Goal: Transaction & Acquisition: Purchase product/service

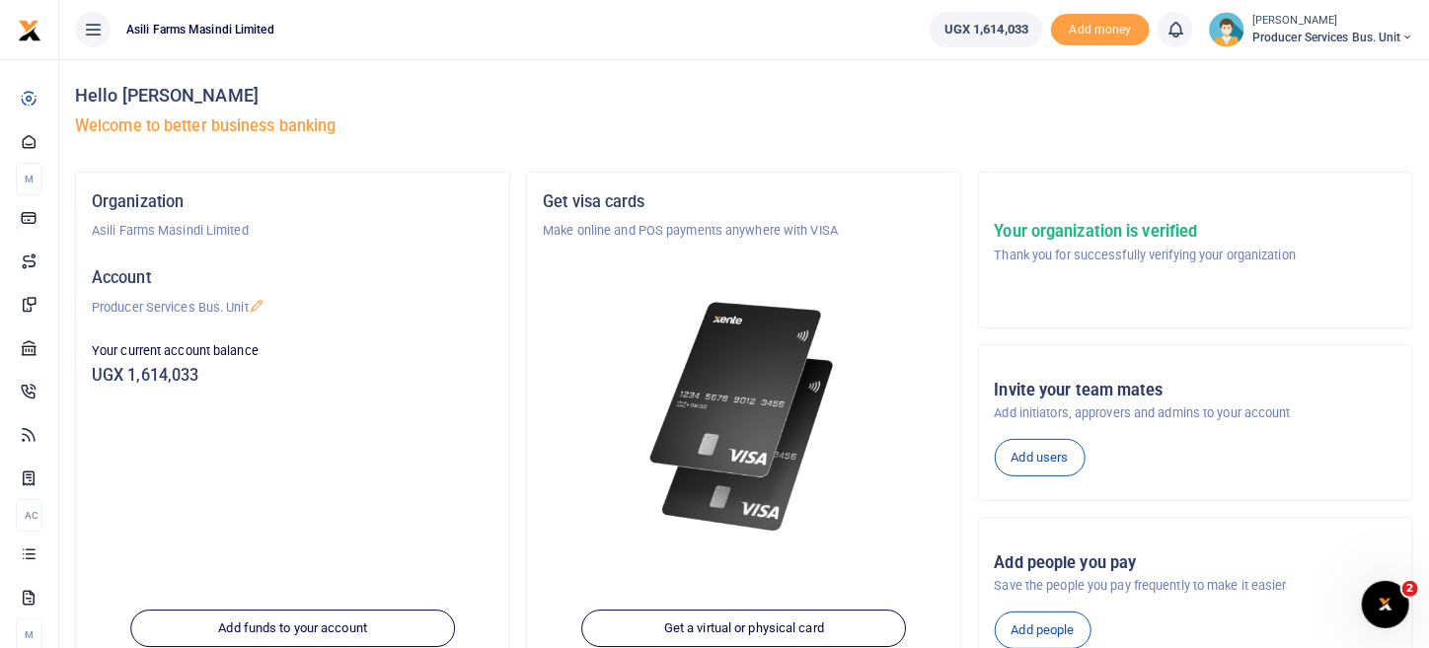
scroll to position [278, 0]
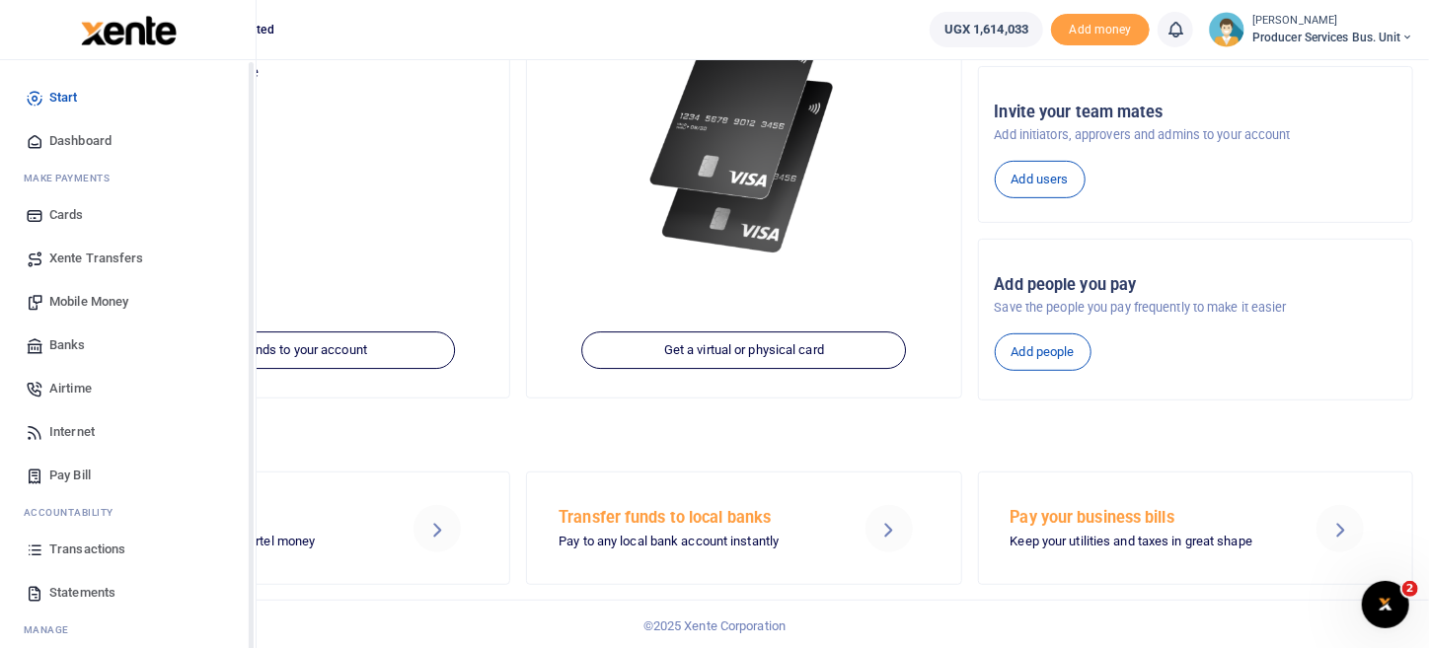
click at [97, 550] on span "Transactions" at bounding box center [87, 550] width 76 height 20
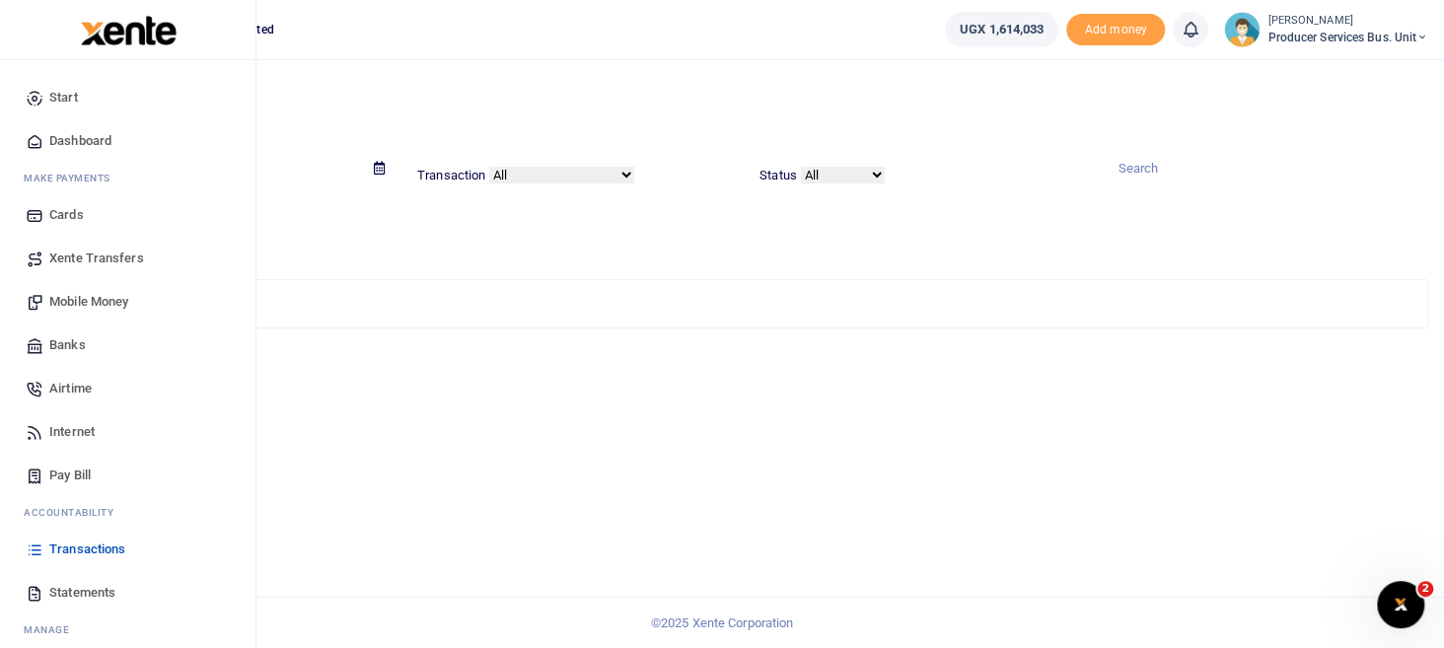
click at [116, 301] on span "Mobile Money" at bounding box center [88, 302] width 79 height 20
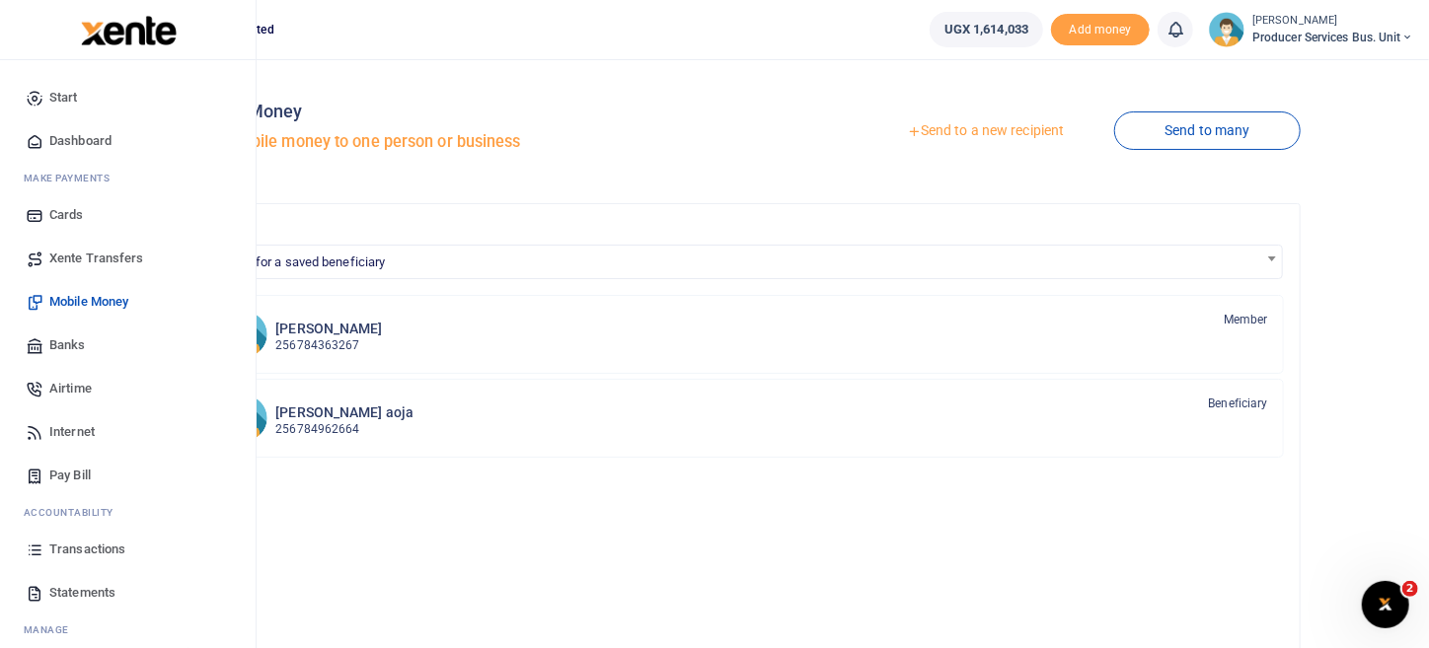
click at [110, 541] on span "Transactions" at bounding box center [87, 550] width 76 height 20
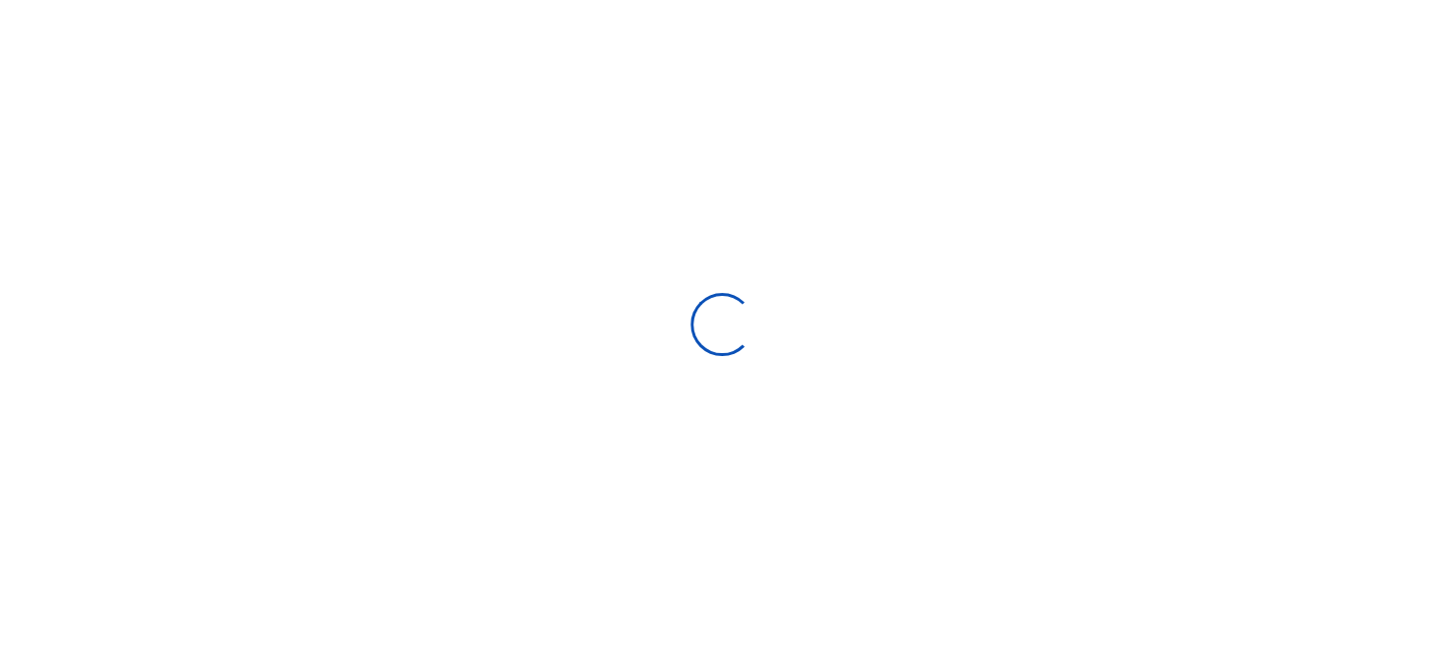
select select
type input "[DATE] - [DATE]"
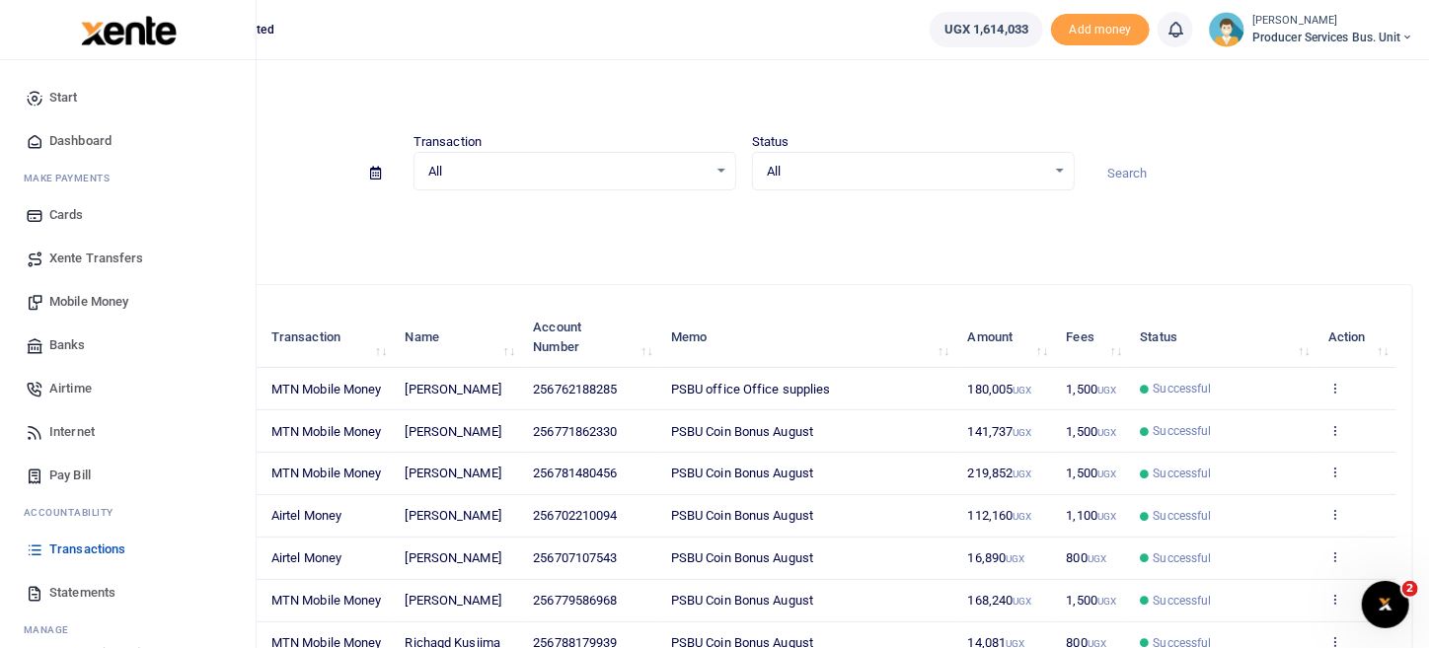
click at [101, 303] on span "Mobile Money" at bounding box center [88, 302] width 79 height 20
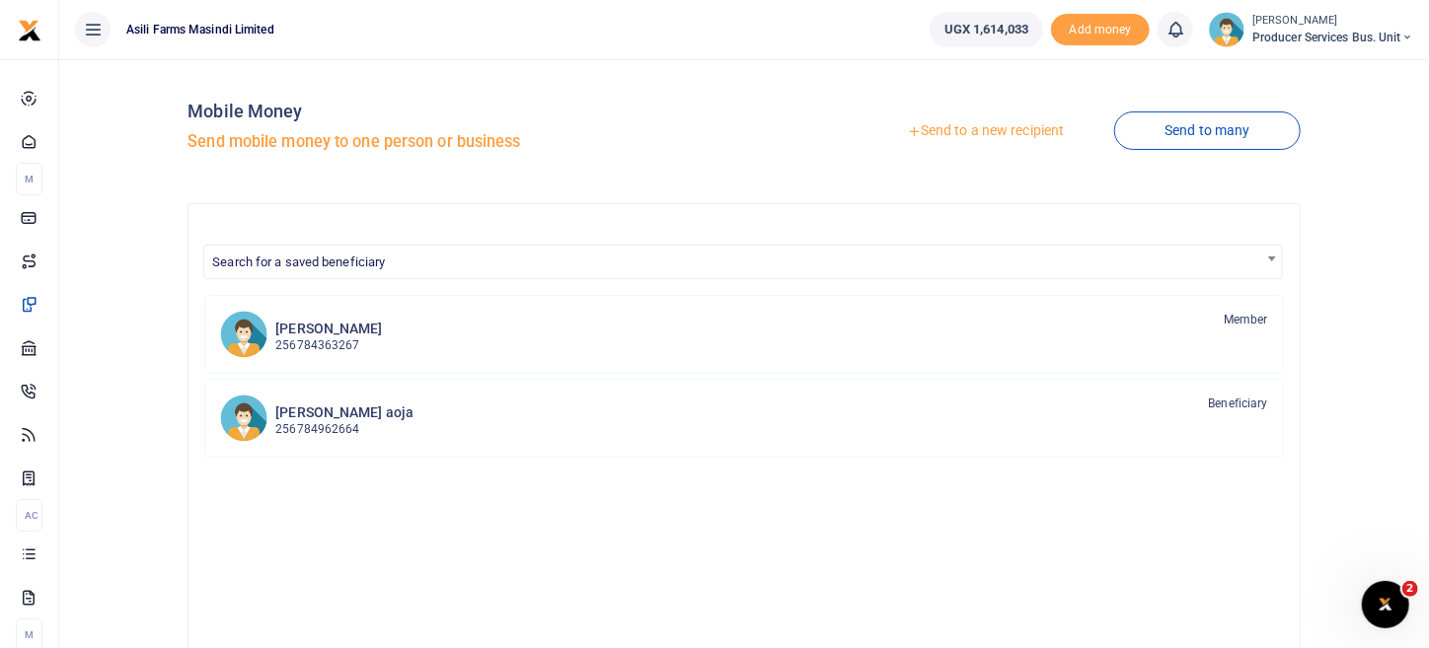
click at [1016, 133] on link "Send to a new recipient" at bounding box center [984, 131] width 257 height 36
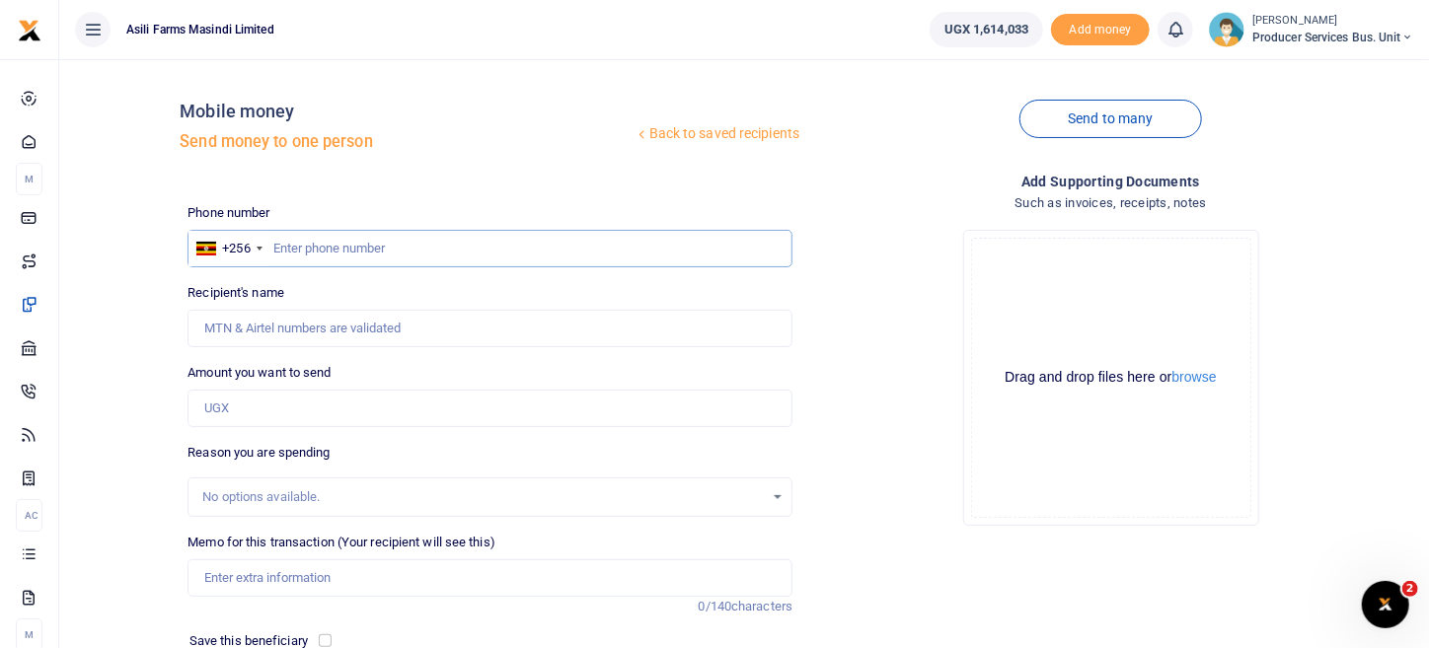
click at [387, 249] on input "text" at bounding box center [489, 248] width 605 height 37
type input "0701940377"
click at [264, 333] on input "Recipient's name" at bounding box center [489, 328] width 605 height 37
click at [127, 354] on div "Back to saved recipients Mobile money Send money to one person Send to many Pho…" at bounding box center [744, 431] width 1354 height 712
click at [391, 260] on input "0701940377" at bounding box center [489, 248] width 605 height 37
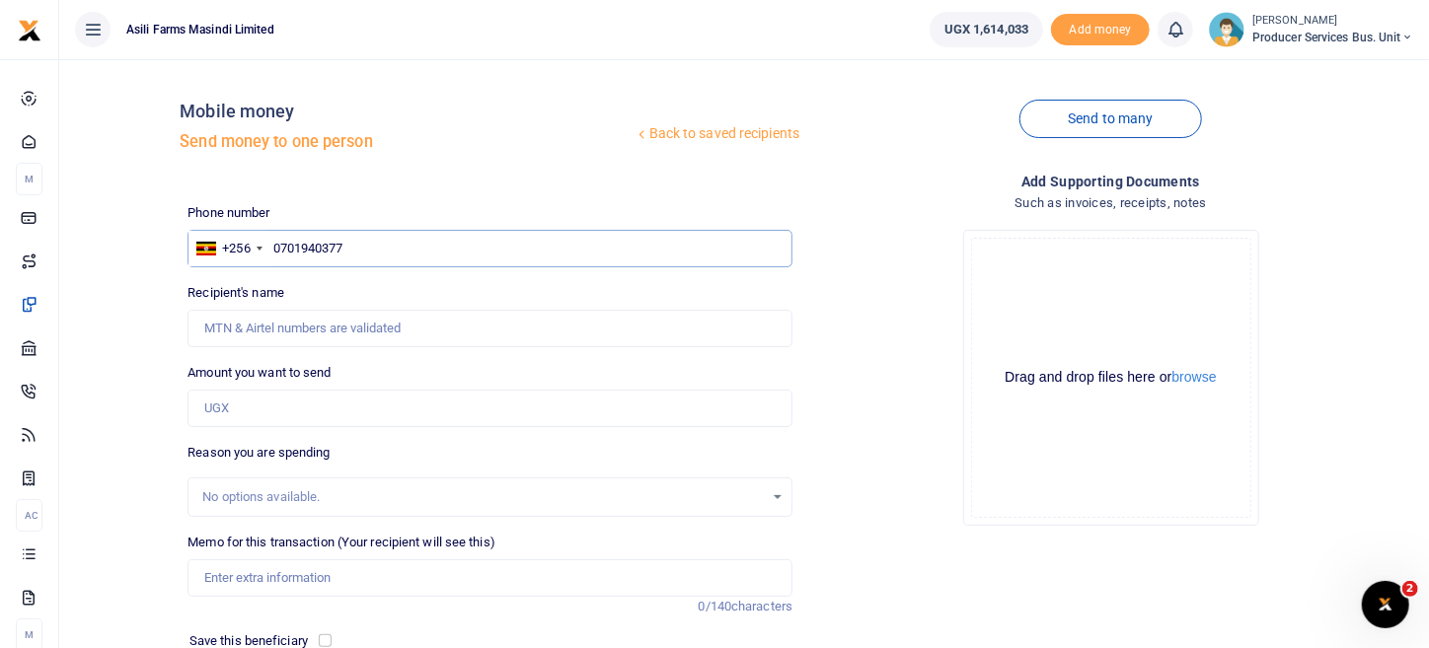
click at [274, 246] on input "0701940377" at bounding box center [489, 248] width 605 height 37
type input "Alinaitwe Gelazio"
click at [283, 401] on input "Amount you want to send" at bounding box center [489, 408] width 605 height 37
type input "300,000"
click at [935, 473] on div "Drop your files here Drag and drop files here or browse Powered by Uppy" at bounding box center [1110, 378] width 605 height 328
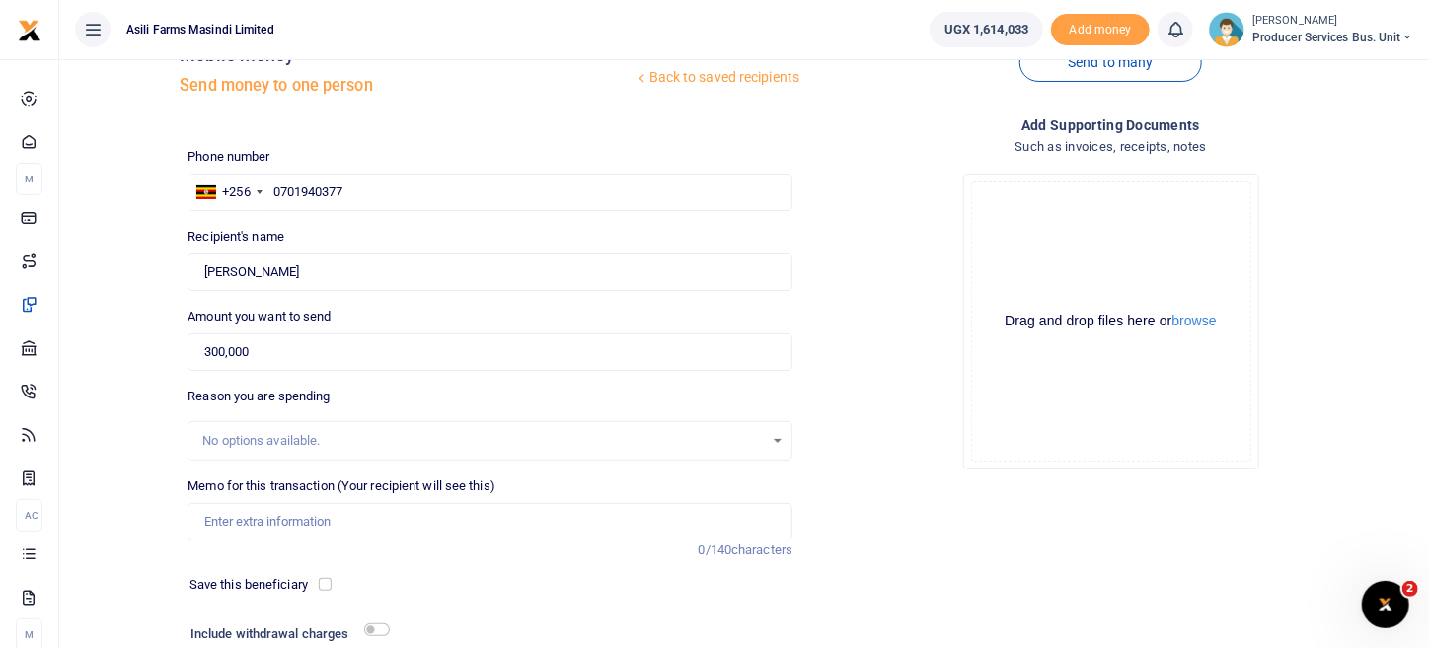
scroll to position [98, 0]
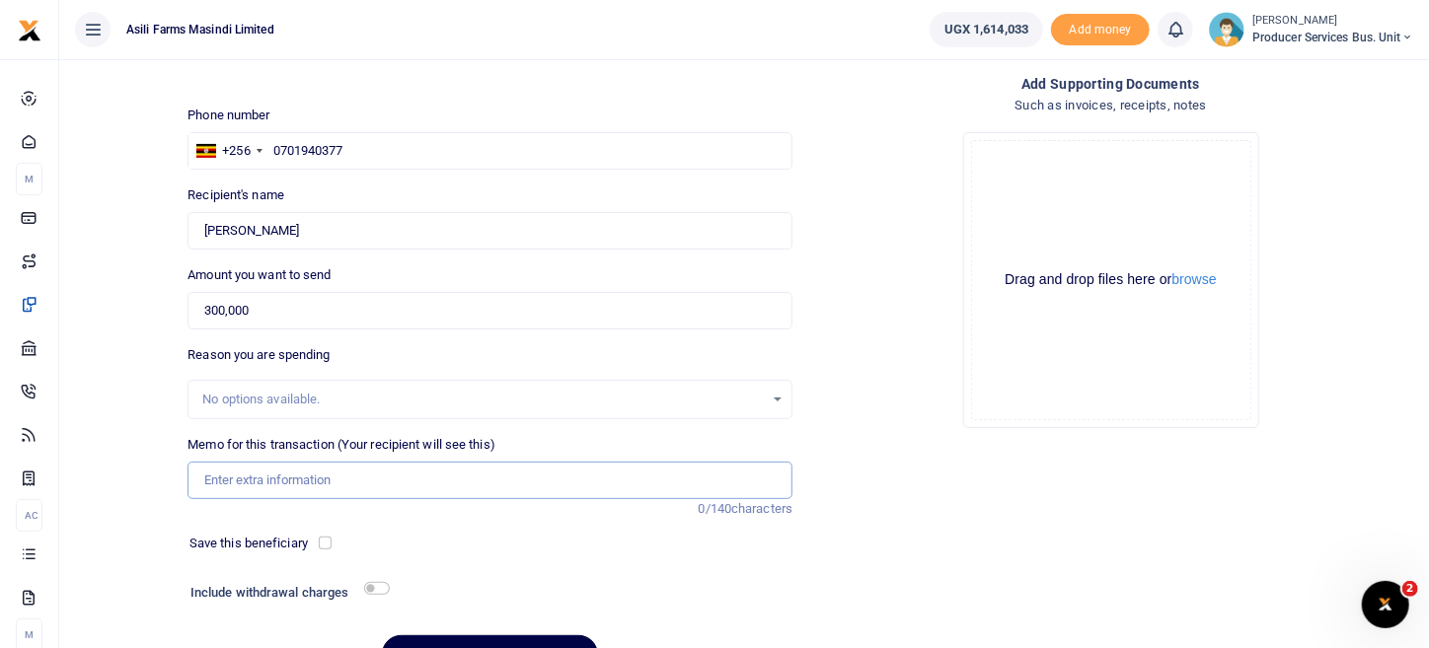
click at [270, 483] on input "Memo for this transaction (Your recipient will see this)" at bounding box center [489, 480] width 605 height 37
type input "A"
click at [473, 478] on input "Money to pay airtime at BBS radio station" at bounding box center [489, 480] width 605 height 37
type input "Money to pay airtime at BBS radio station for 30 minutes"
drag, startPoint x: 884, startPoint y: 529, endPoint x: 754, endPoint y: 498, distance: 133.8
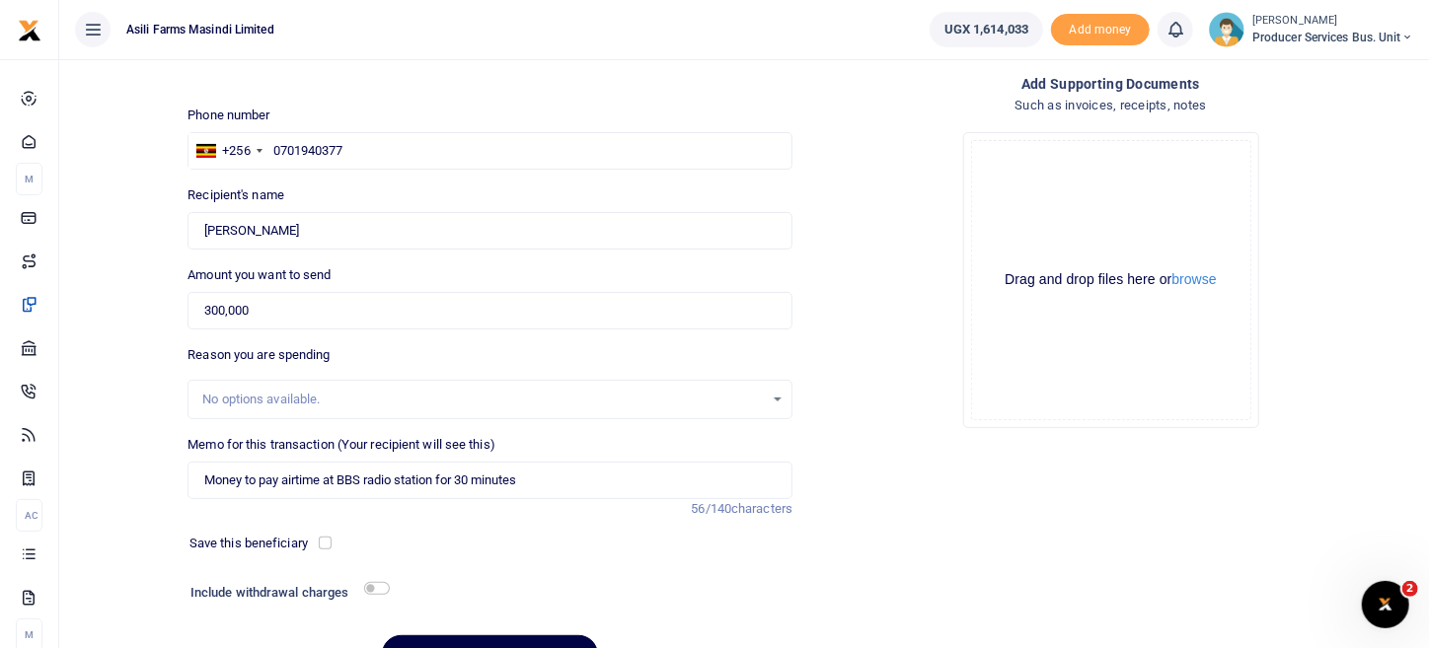
click at [885, 529] on div "Add supporting Documents Such as invoices, receipts, notes Drop your files here…" at bounding box center [1110, 382] width 621 height 618
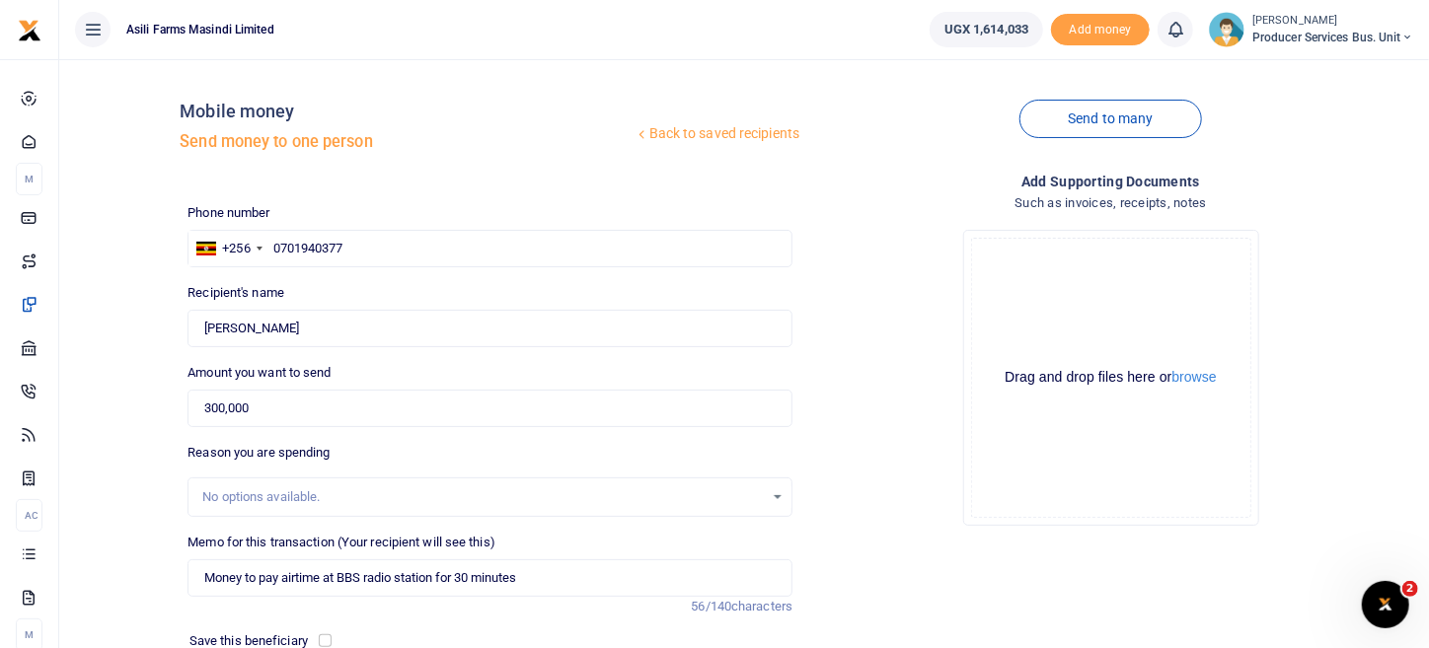
scroll to position [205, 0]
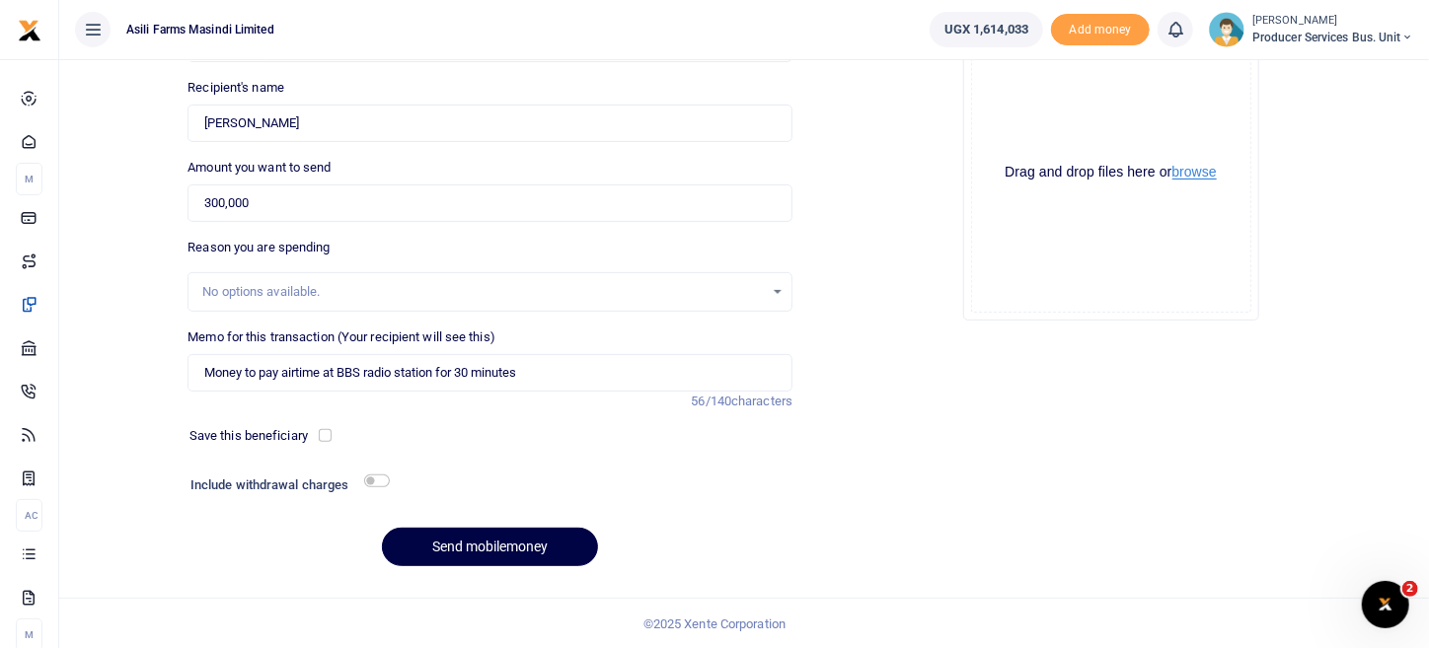
click at [1196, 174] on button "browse" at bounding box center [1194, 172] width 44 height 15
click at [1196, 171] on button "browse" at bounding box center [1194, 172] width 44 height 15
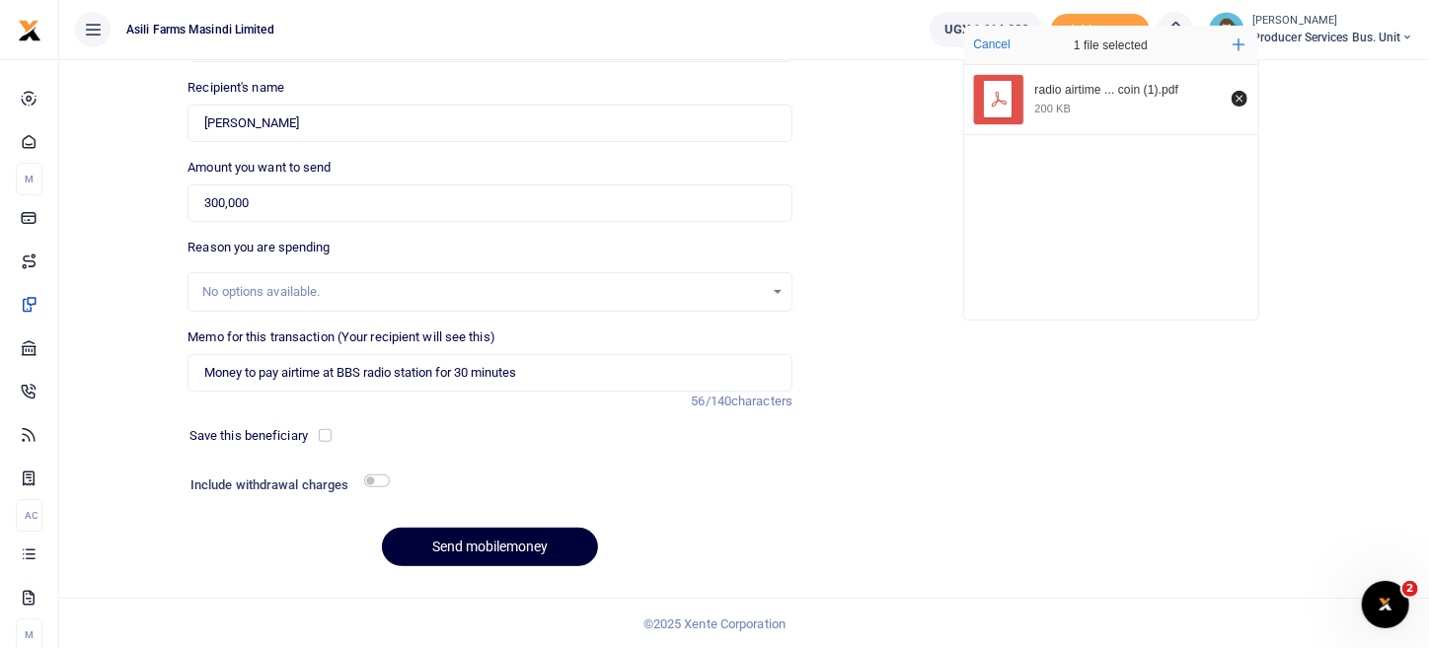
click at [489, 546] on button "Send mobilemoney" at bounding box center [490, 547] width 216 height 38
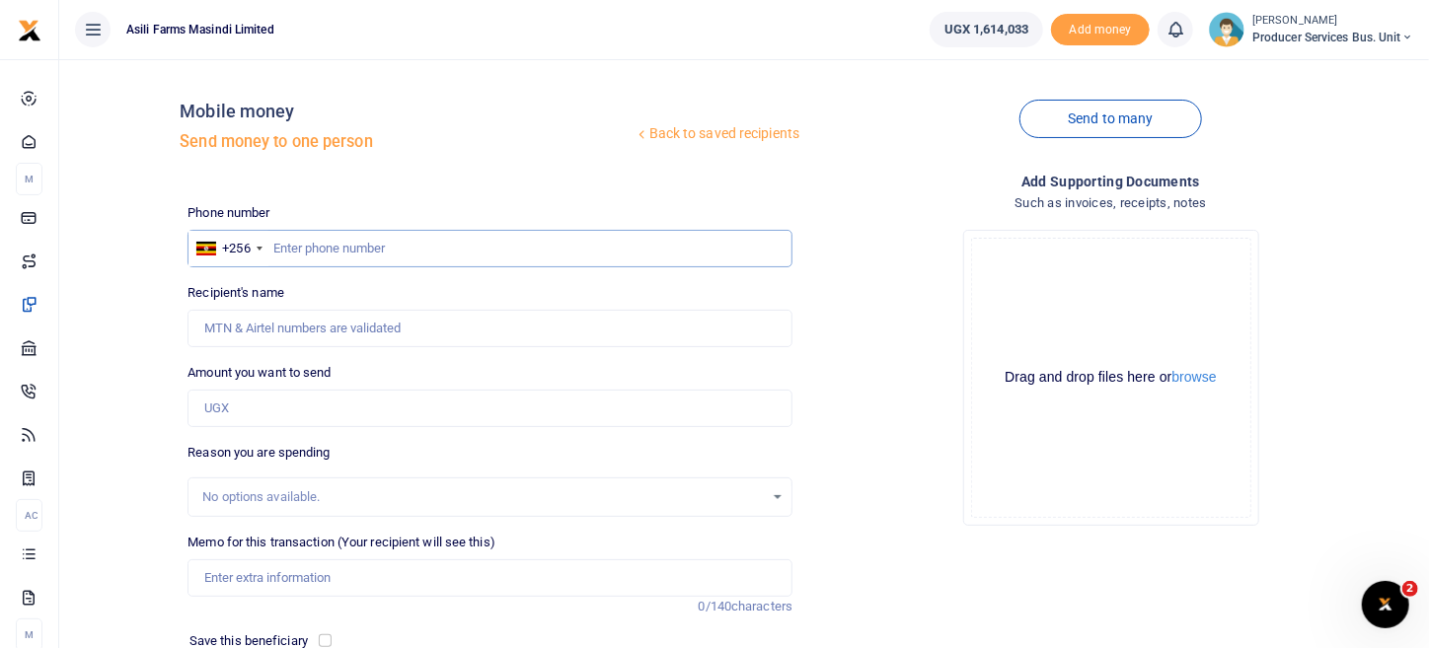
click at [315, 246] on input "text" at bounding box center [489, 248] width 605 height 37
click at [303, 264] on input "text" at bounding box center [489, 248] width 605 height 37
click at [296, 251] on input "text" at bounding box center [489, 248] width 605 height 37
type input "0790877284"
type input "[PERSON_NAME]"
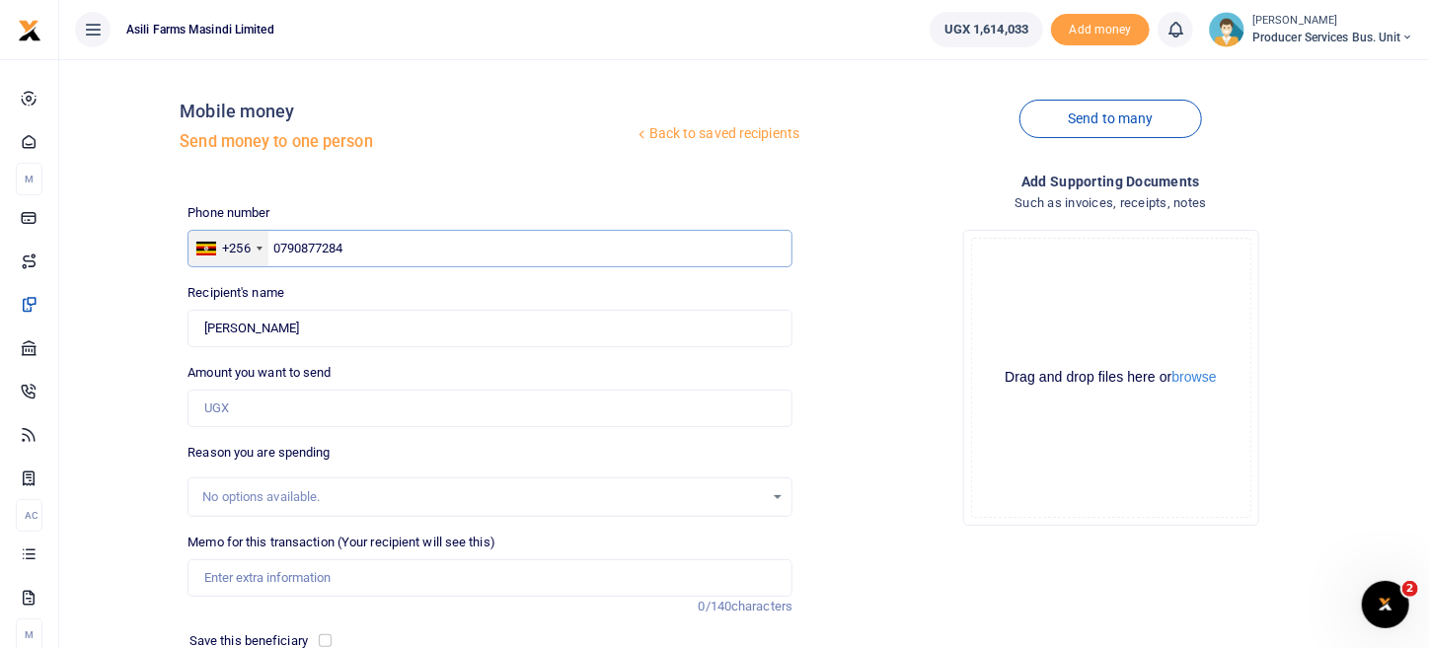
type input "0790877284"
click at [266, 258] on div "+256" at bounding box center [227, 249] width 79 height 36
click at [277, 250] on input "0790877284" at bounding box center [489, 248] width 605 height 37
click at [944, 376] on div "Drop your files here Drag and drop files here or browse Powered by Uppy" at bounding box center [1110, 378] width 605 height 328
click at [277, 246] on input "0790877284" at bounding box center [489, 248] width 605 height 37
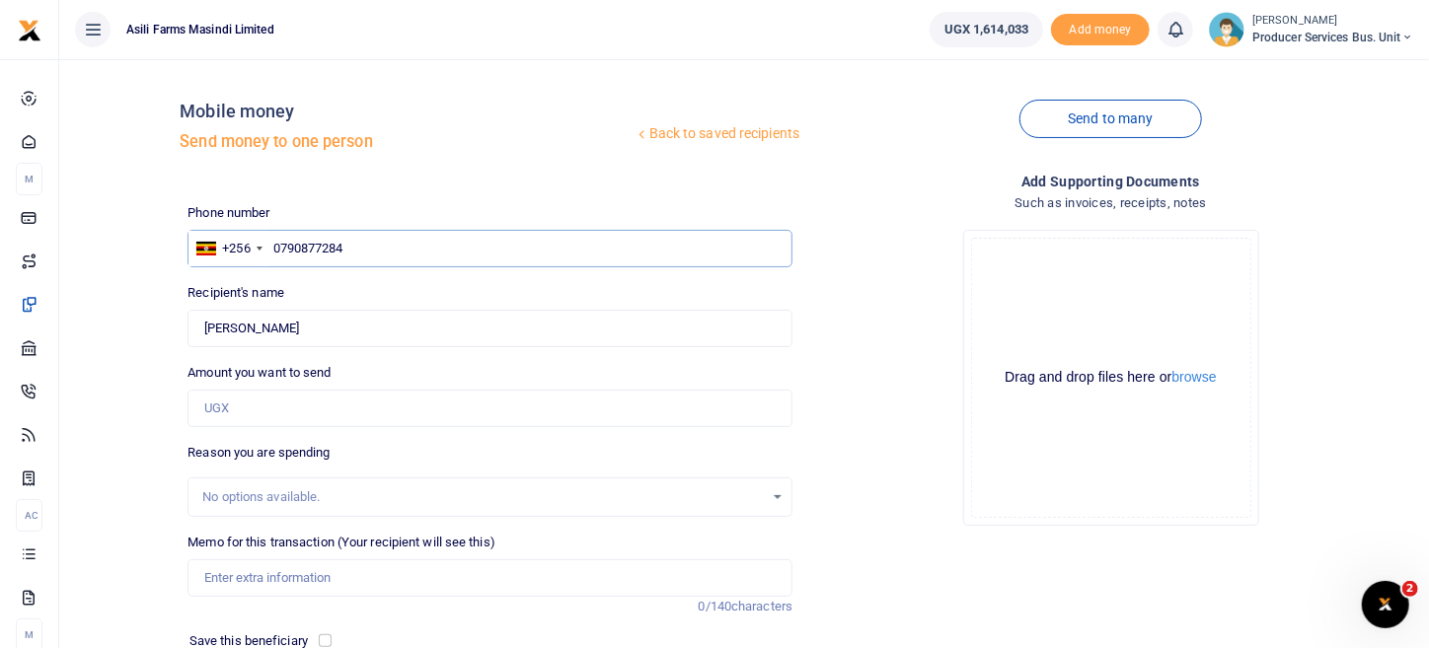
click at [271, 251] on input "0790877284" at bounding box center [489, 248] width 605 height 37
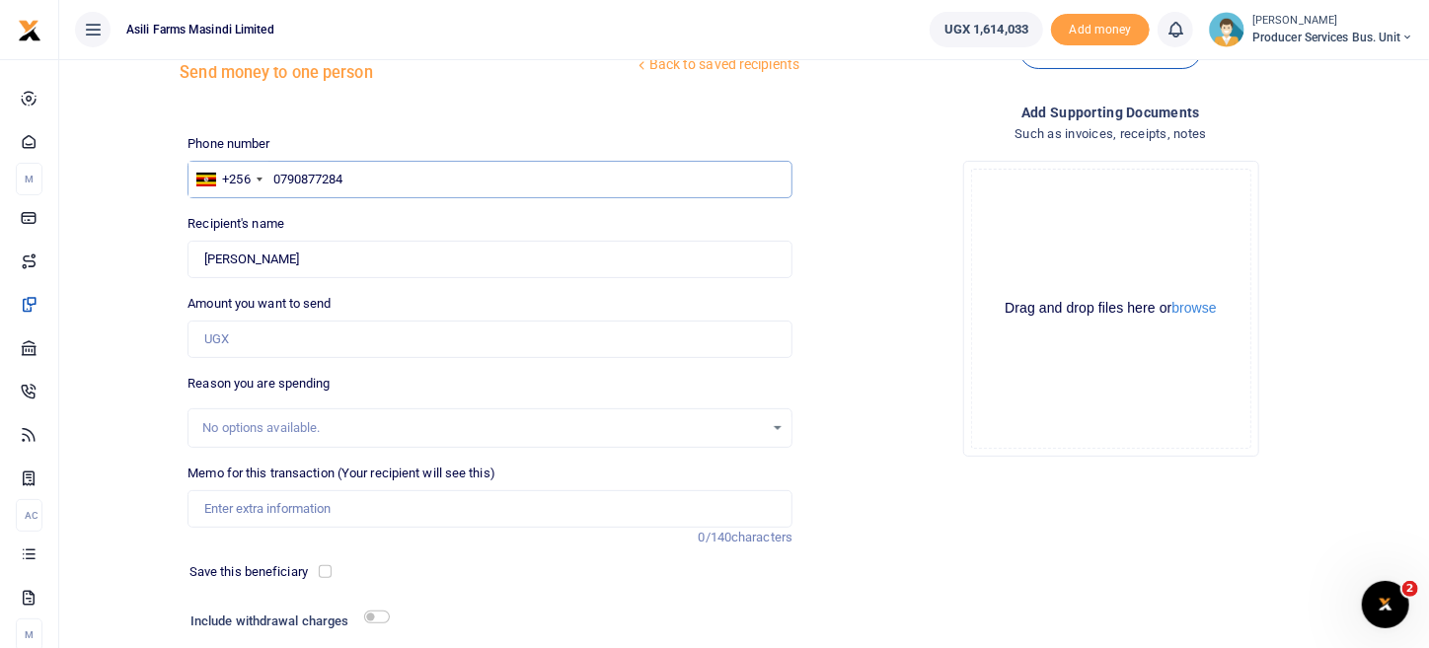
scroll to position [98, 0]
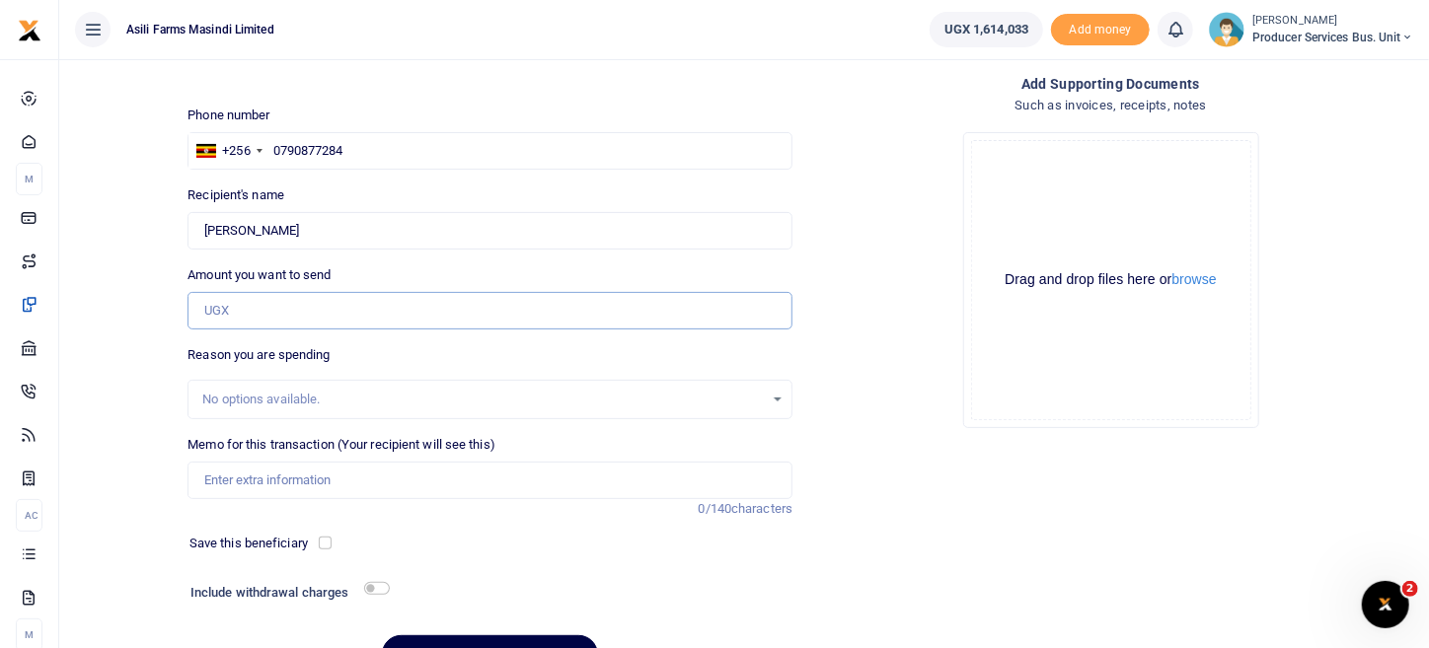
click at [344, 298] on input "Amount you want to send" at bounding box center [489, 310] width 605 height 37
type input "300,000"
click at [864, 407] on div "Drop your files here Drag and drop files here or browse Powered by Uppy" at bounding box center [1110, 280] width 605 height 328
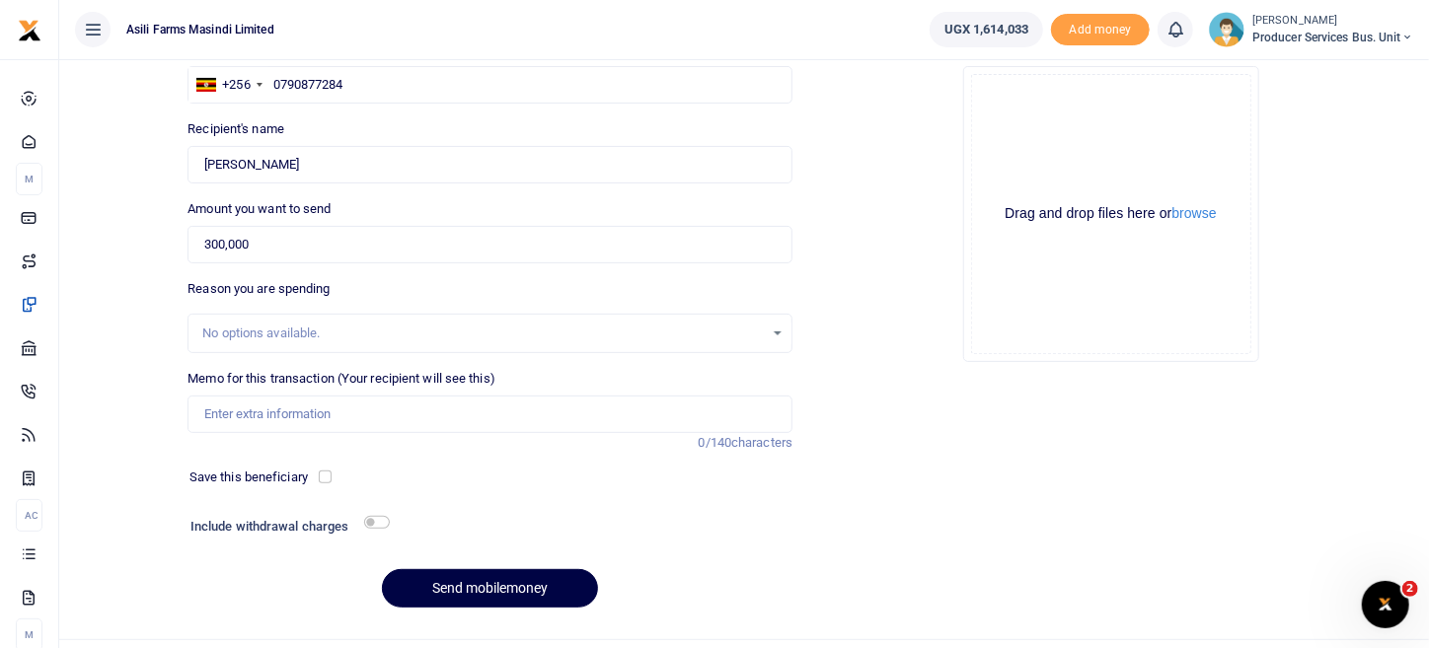
scroll to position [197, 0]
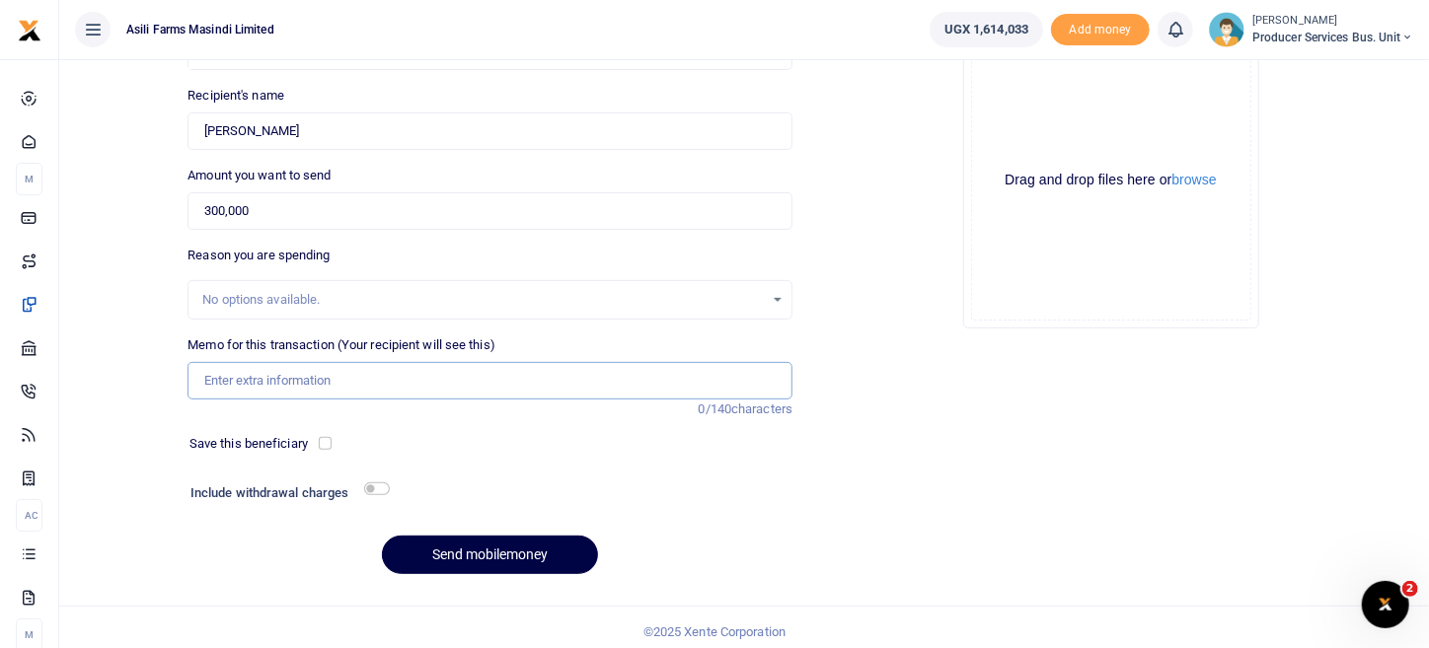
click at [350, 373] on input "Memo for this transaction (Your recipient will see this)" at bounding box center [489, 380] width 605 height 37
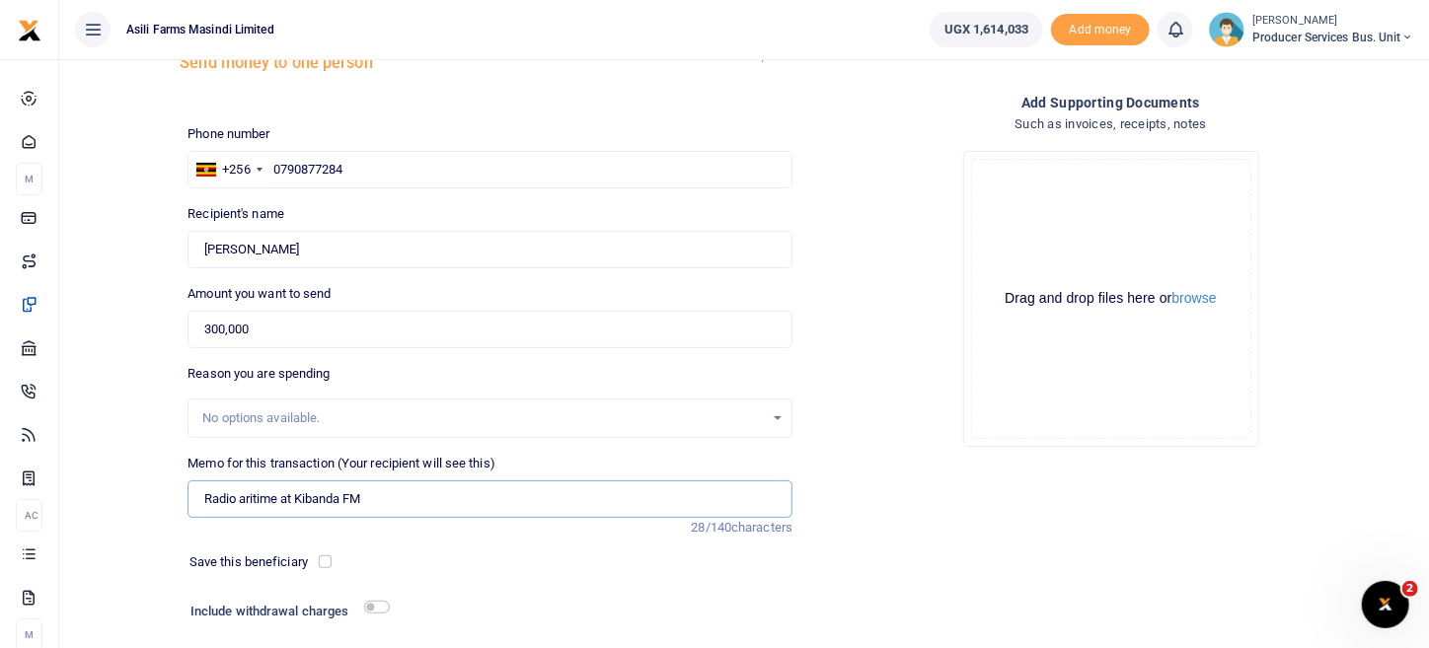
scroll to position [0, 0]
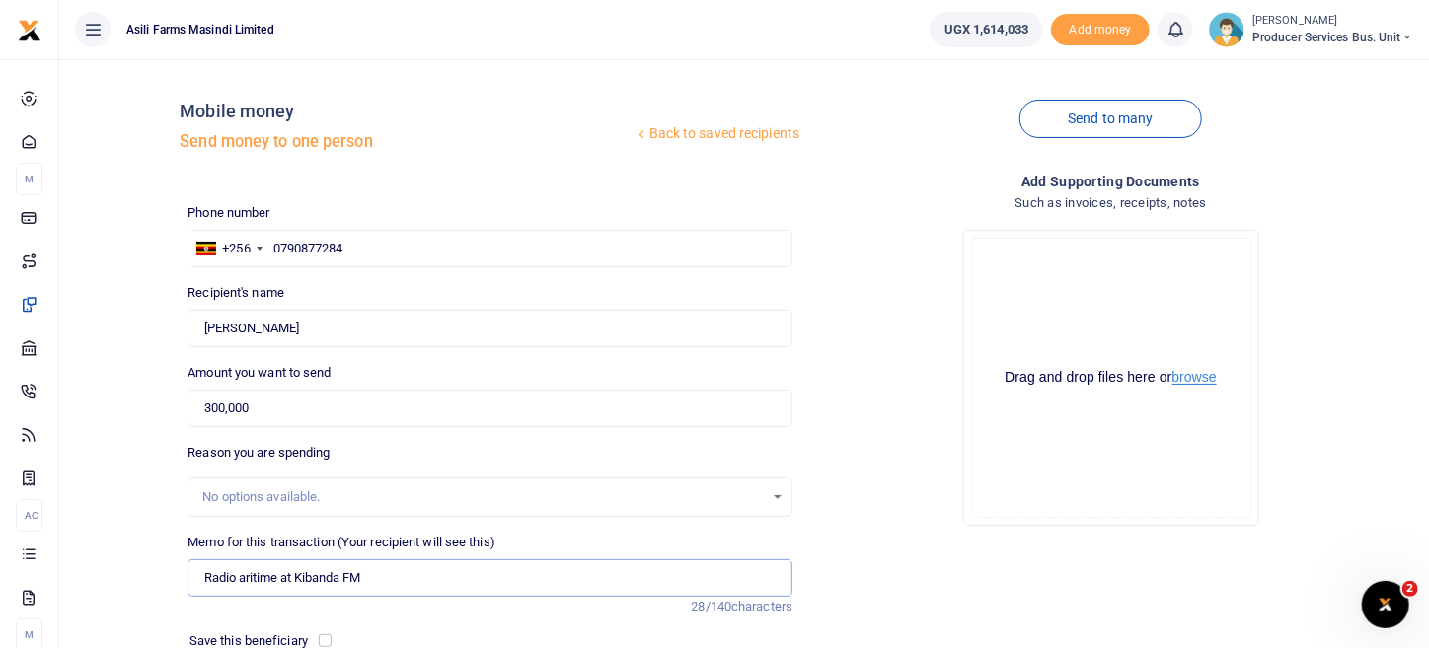
type input "Radio aritime at Kibanda FM"
click at [1196, 377] on button "browse" at bounding box center [1194, 377] width 44 height 15
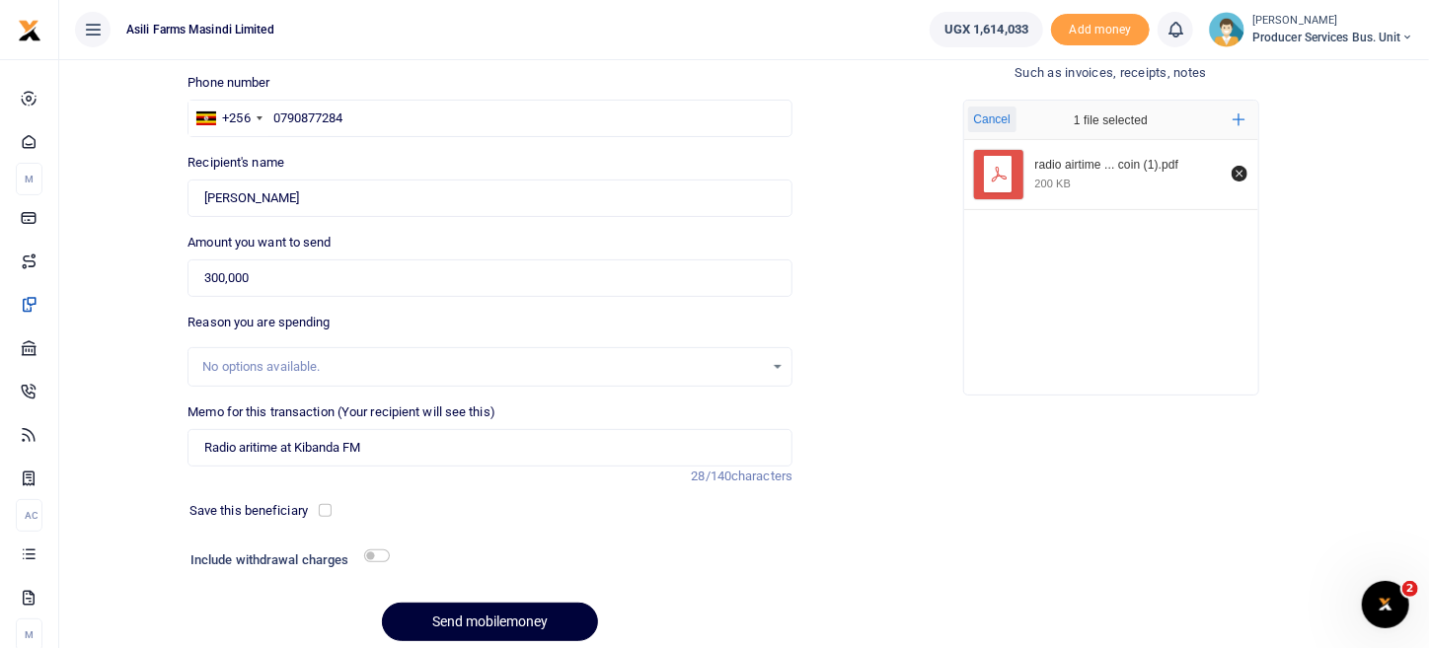
scroll to position [205, 0]
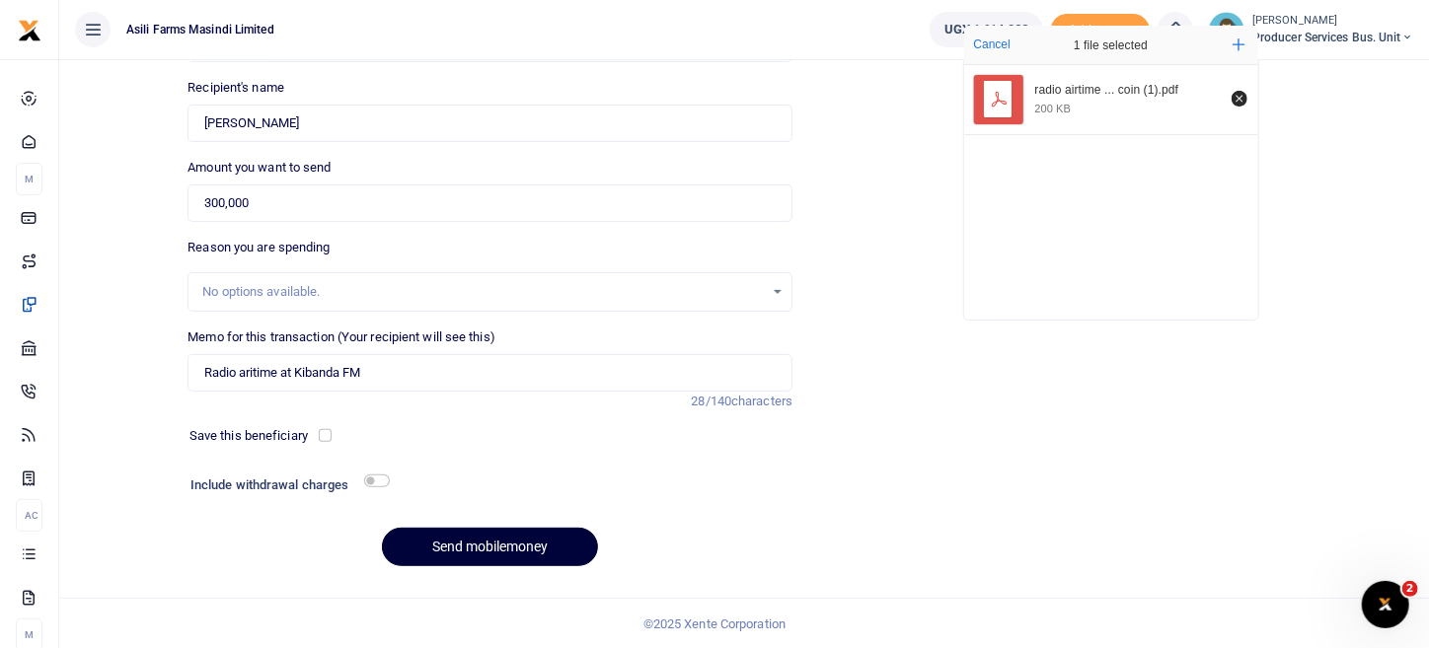
click at [551, 554] on button "Send mobilemoney" at bounding box center [490, 547] width 216 height 38
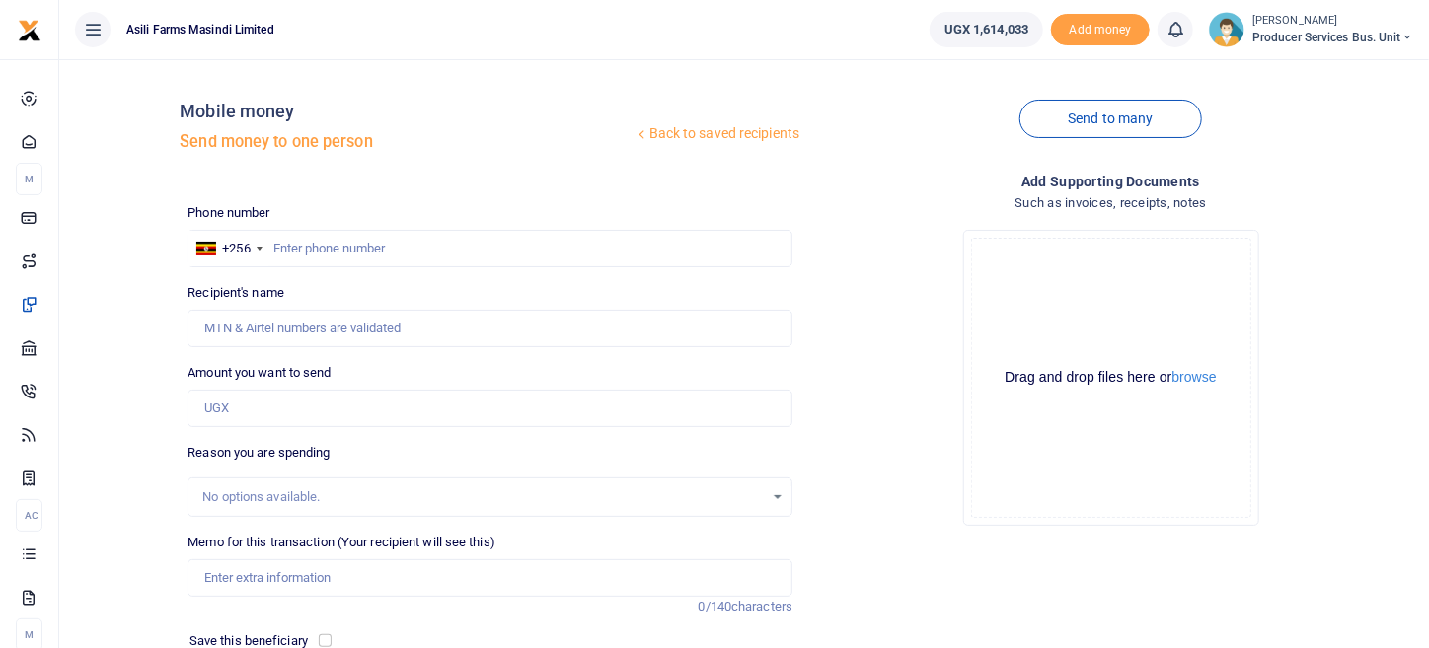
drag, startPoint x: 1389, startPoint y: 234, endPoint x: 1432, endPoint y: 47, distance: 191.4
click at [1389, 214] on div "Drop your files here Drag and drop files here or browse Powered by Uppy" at bounding box center [1110, 378] width 605 height 328
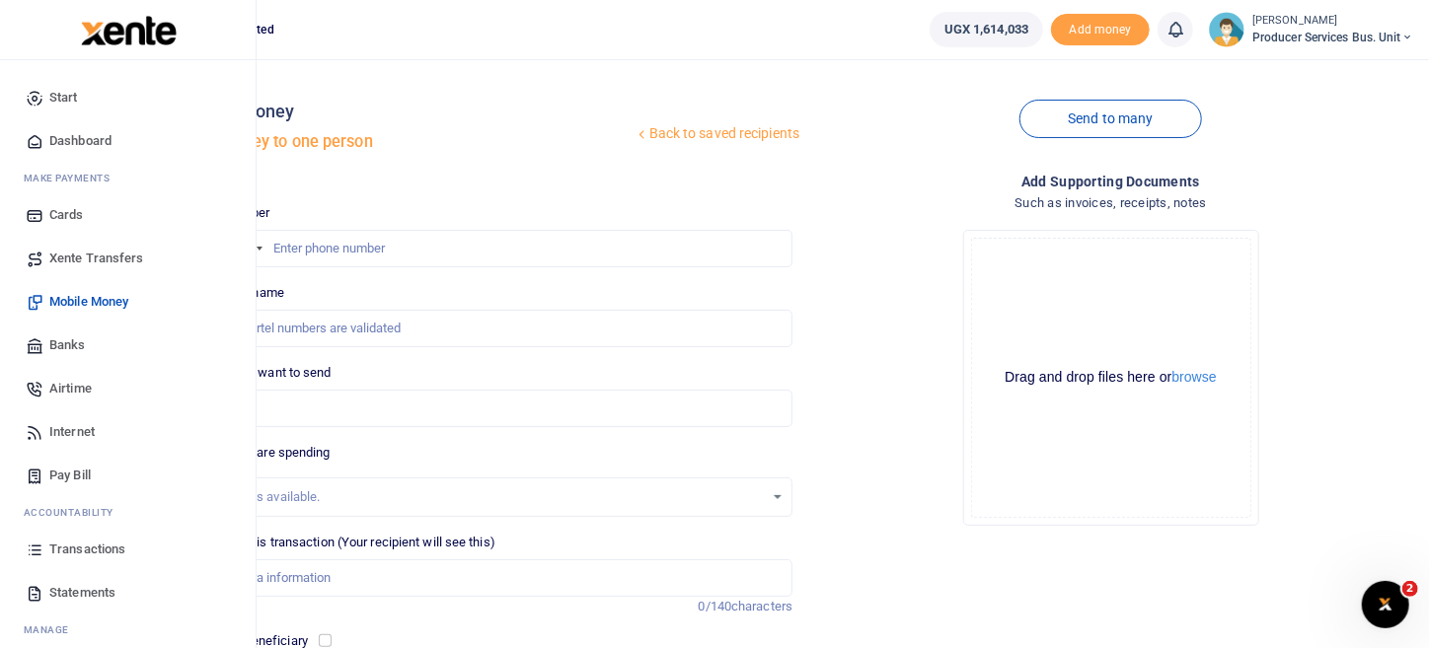
click at [110, 303] on span "Mobile Money" at bounding box center [88, 302] width 79 height 20
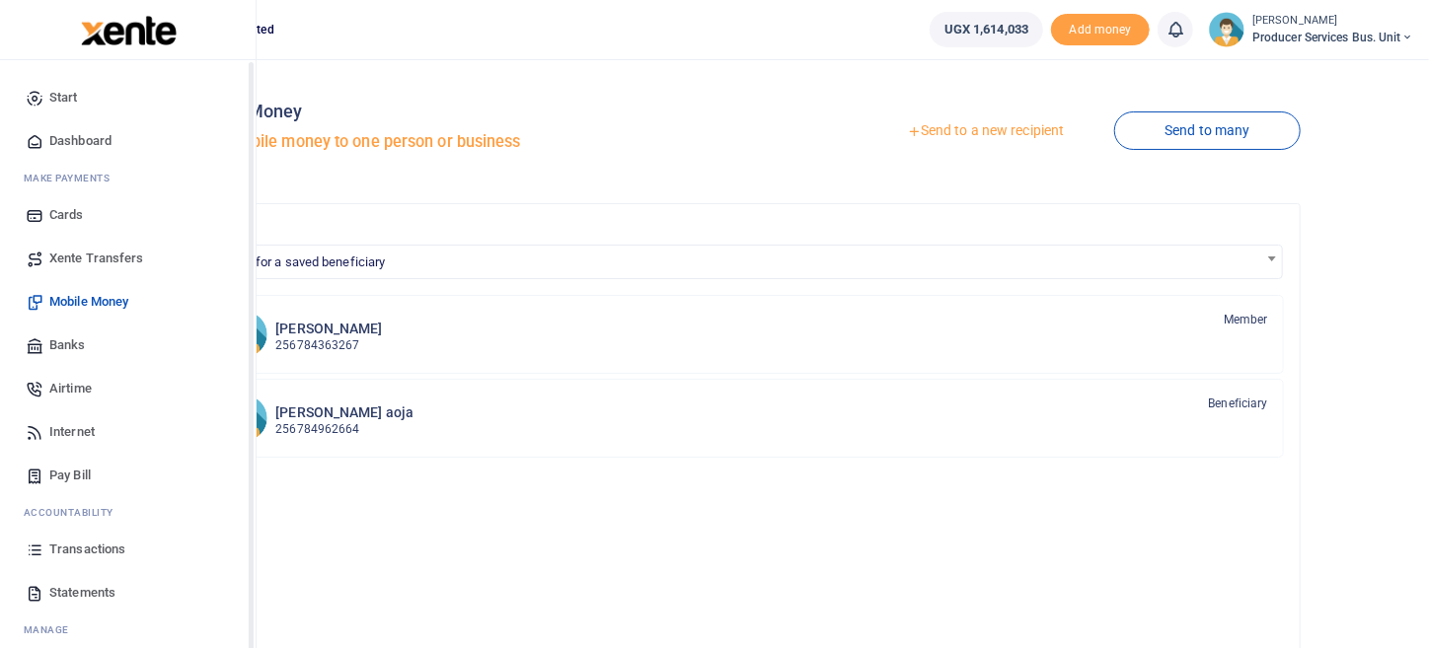
click at [56, 553] on span "Transactions" at bounding box center [87, 550] width 76 height 20
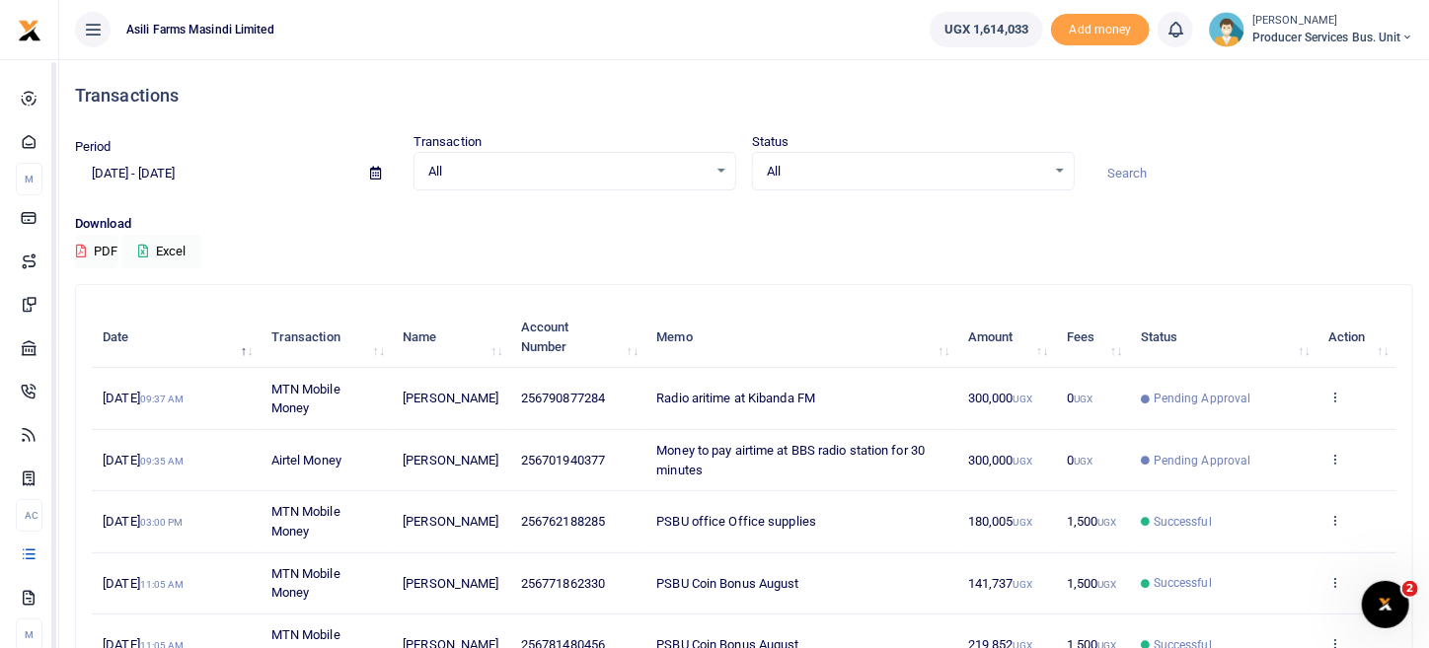
click at [797, 98] on h4 "Transactions" at bounding box center [744, 96] width 1338 height 22
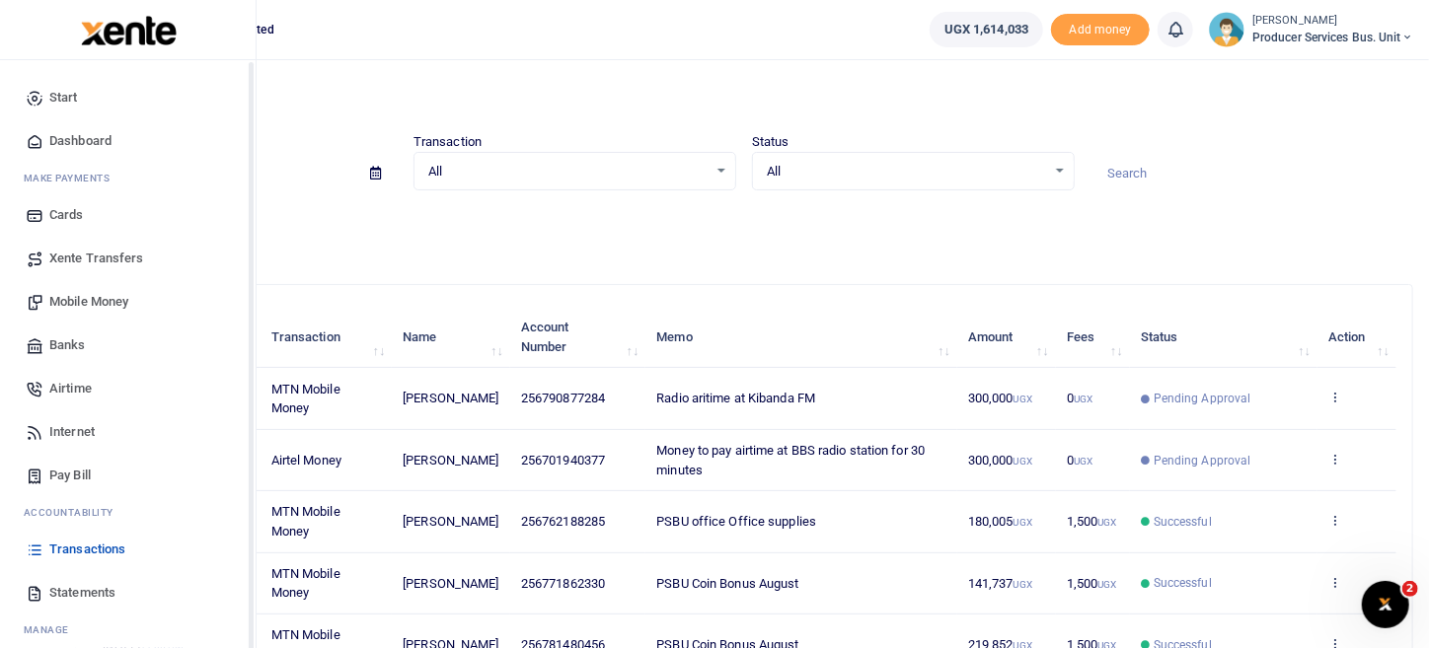
click at [91, 550] on span "Transactions" at bounding box center [87, 550] width 76 height 20
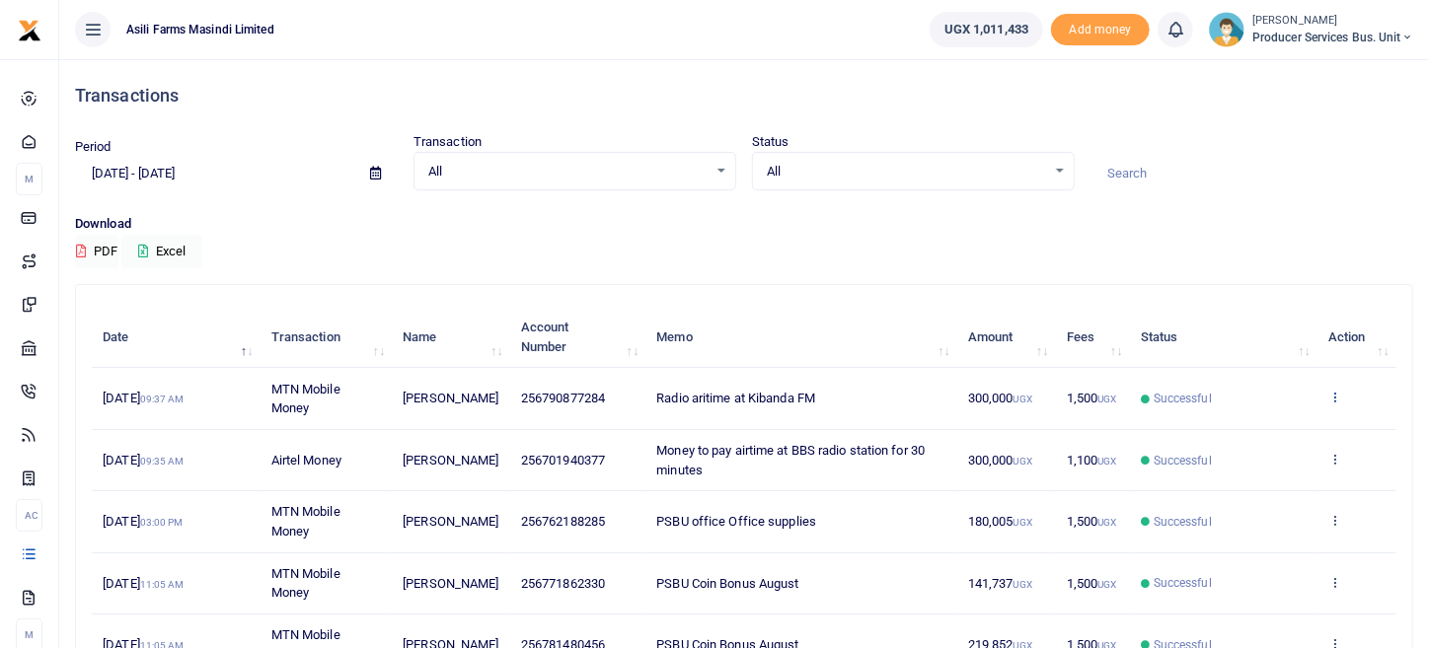
click at [1334, 398] on icon at bounding box center [1334, 397] width 13 height 14
click at [1250, 425] on link "View details" at bounding box center [1263, 430] width 156 height 28
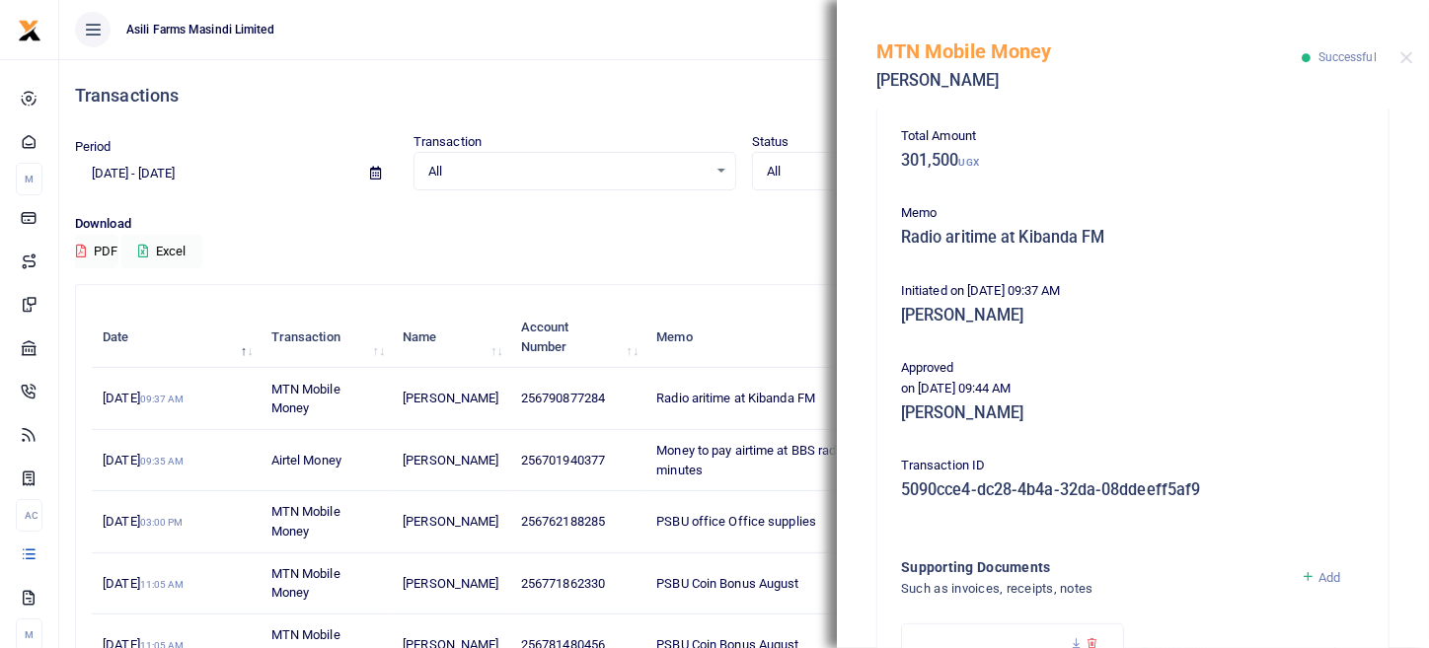
scroll to position [483, 0]
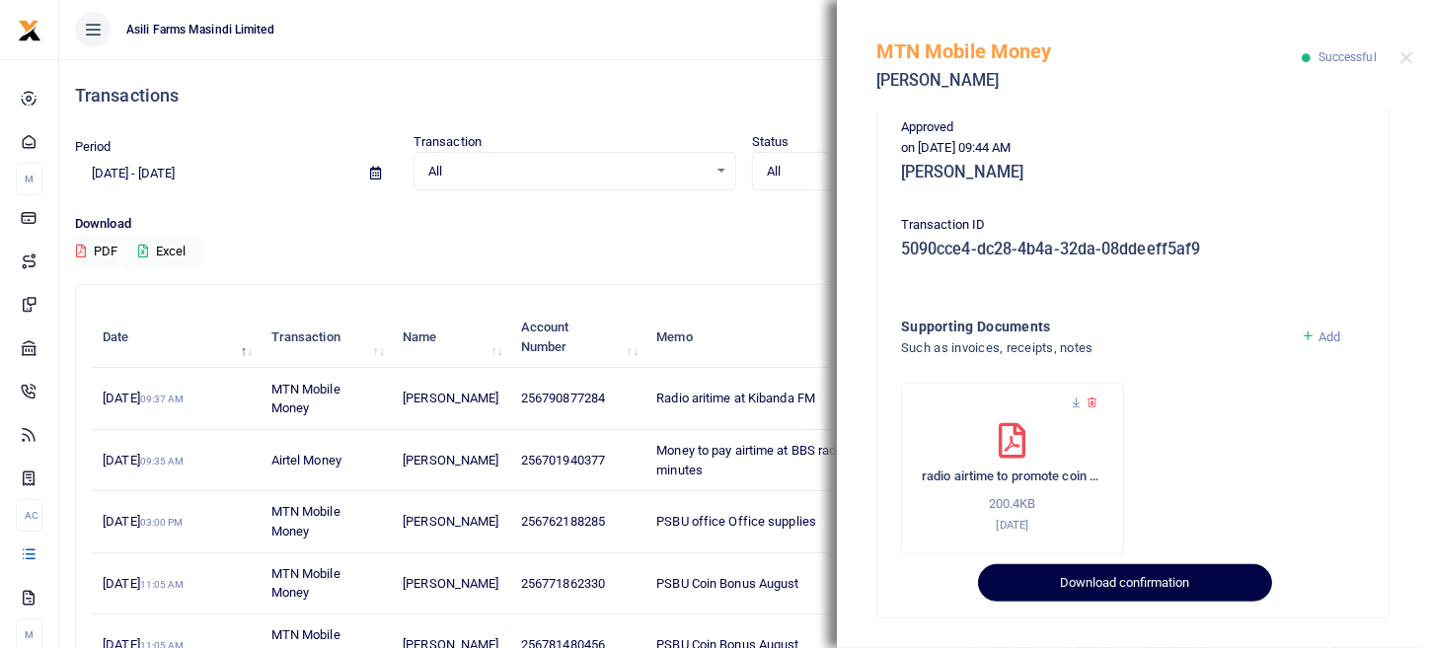
click at [1099, 581] on button "Download confirmation" at bounding box center [1124, 582] width 293 height 37
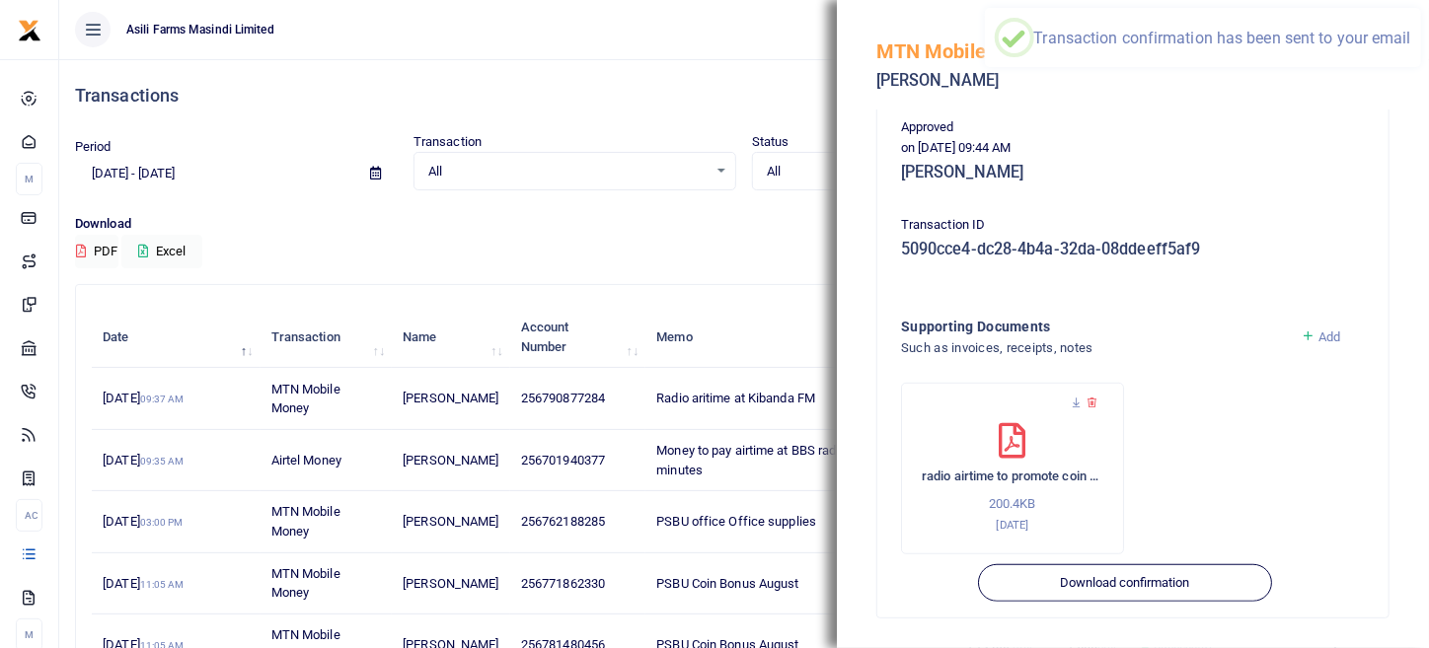
click at [723, 31] on ul "Asili Farms Masindi Limited" at bounding box center [486, 29] width 854 height 59
click at [1408, 54] on button "Close" at bounding box center [1406, 57] width 13 height 13
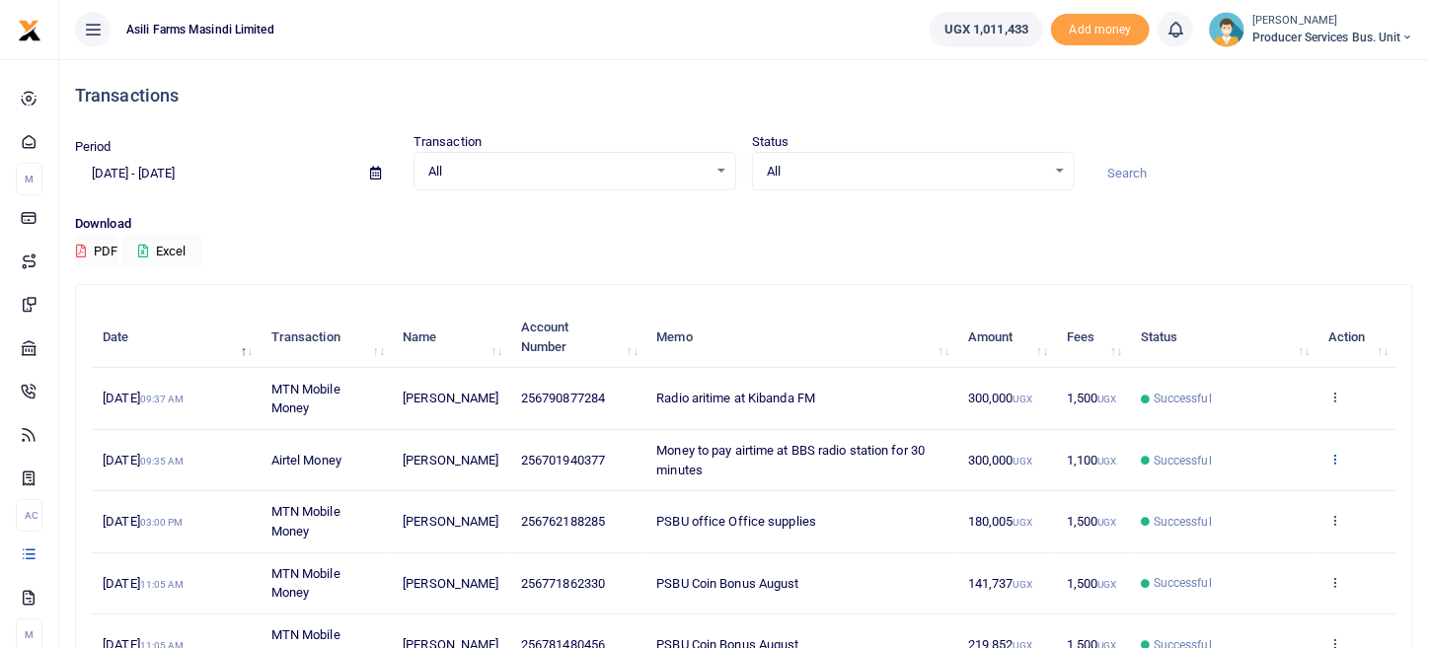
click at [1332, 458] on icon at bounding box center [1334, 459] width 13 height 14
click at [1280, 478] on link "View details" at bounding box center [1263, 491] width 156 height 28
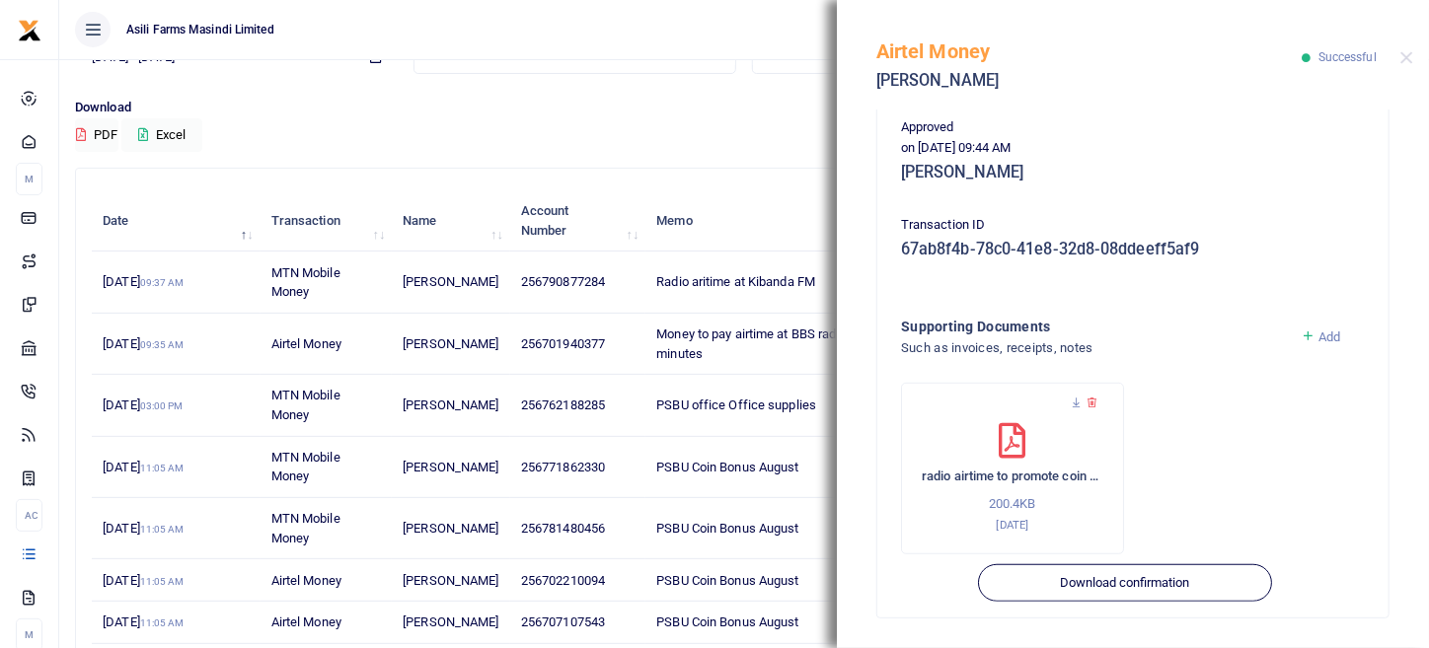
scroll to position [197, 0]
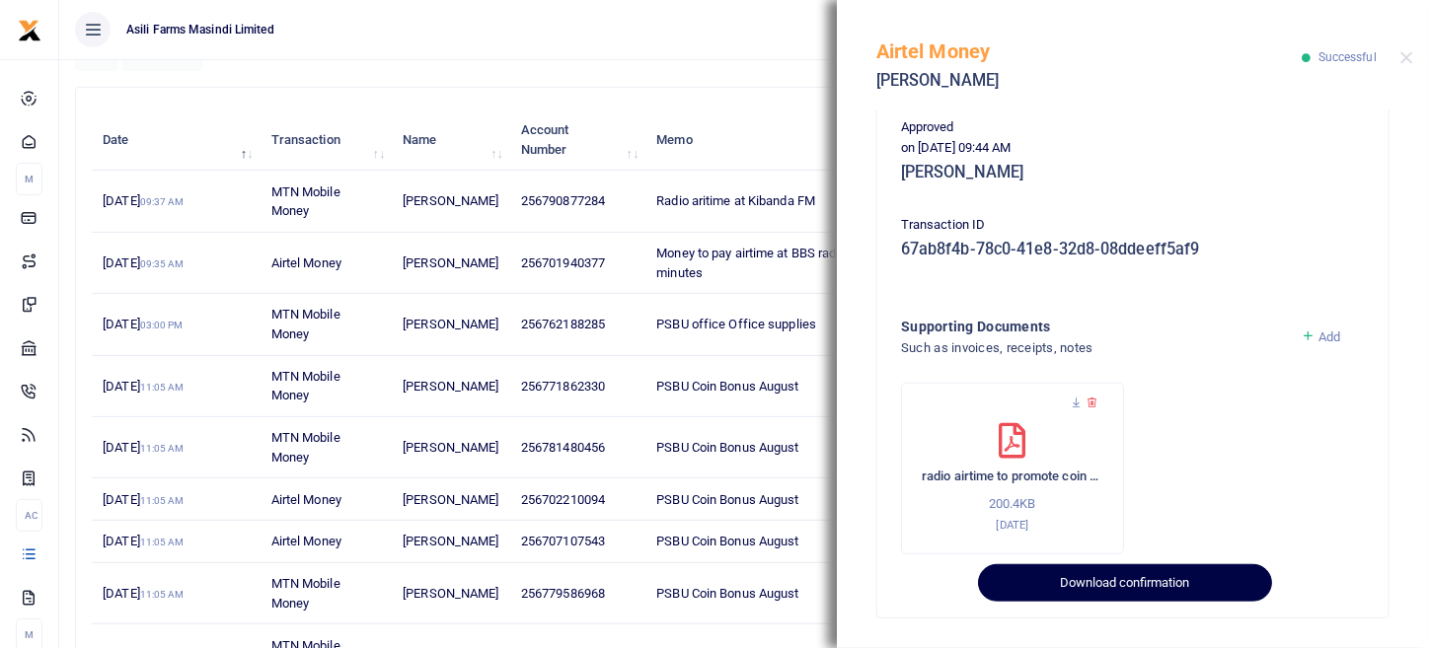
click at [1051, 578] on button "Download confirmation" at bounding box center [1124, 582] width 293 height 37
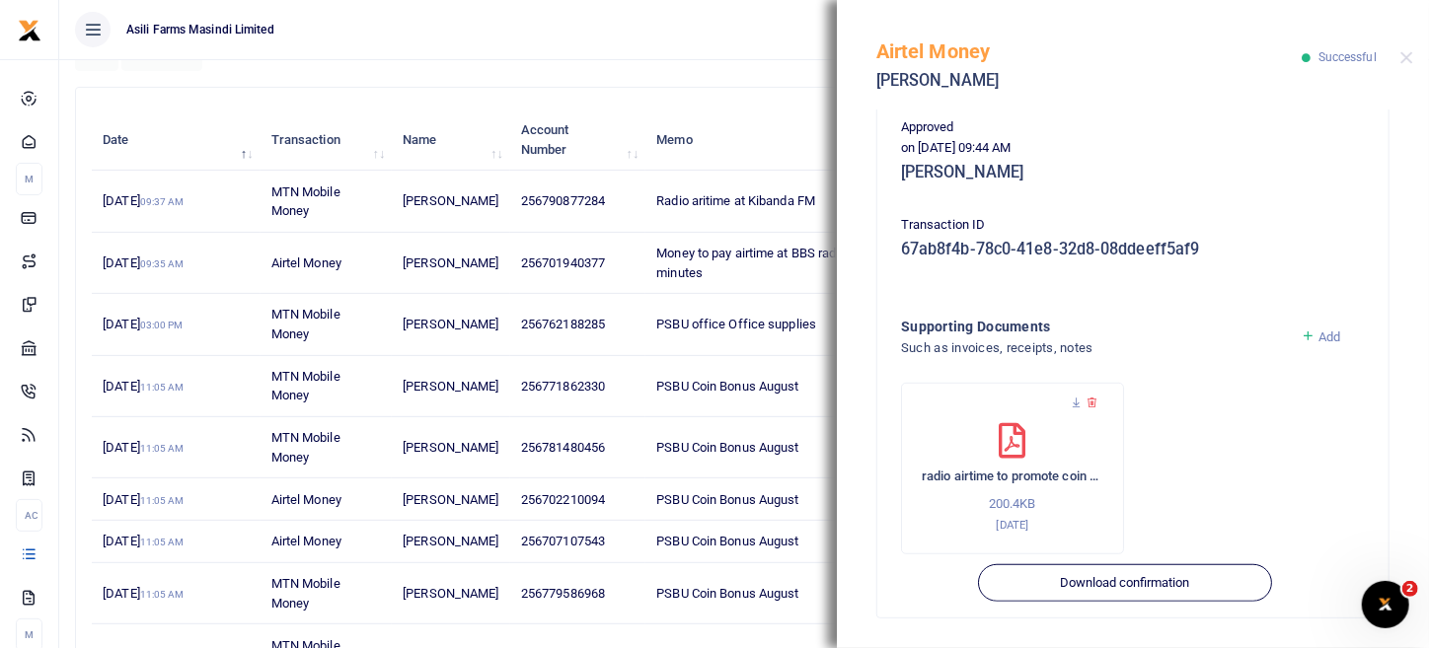
scroll to position [0, 0]
click at [1401, 51] on div at bounding box center [1406, 57] width 13 height 13
click at [1407, 56] on button "Close" at bounding box center [1406, 57] width 13 height 13
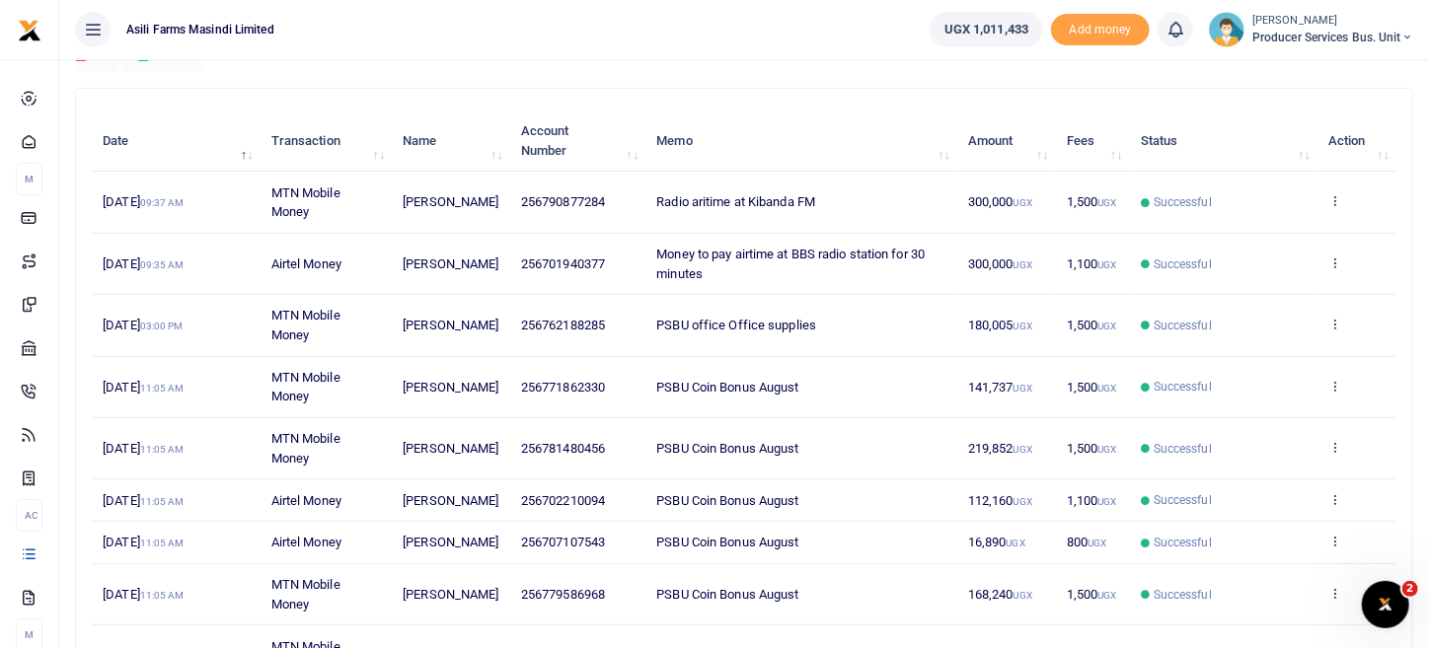
scroll to position [197, 0]
click at [840, 23] on ul "Asili Farms Masindi Limited" at bounding box center [486, 29] width 854 height 59
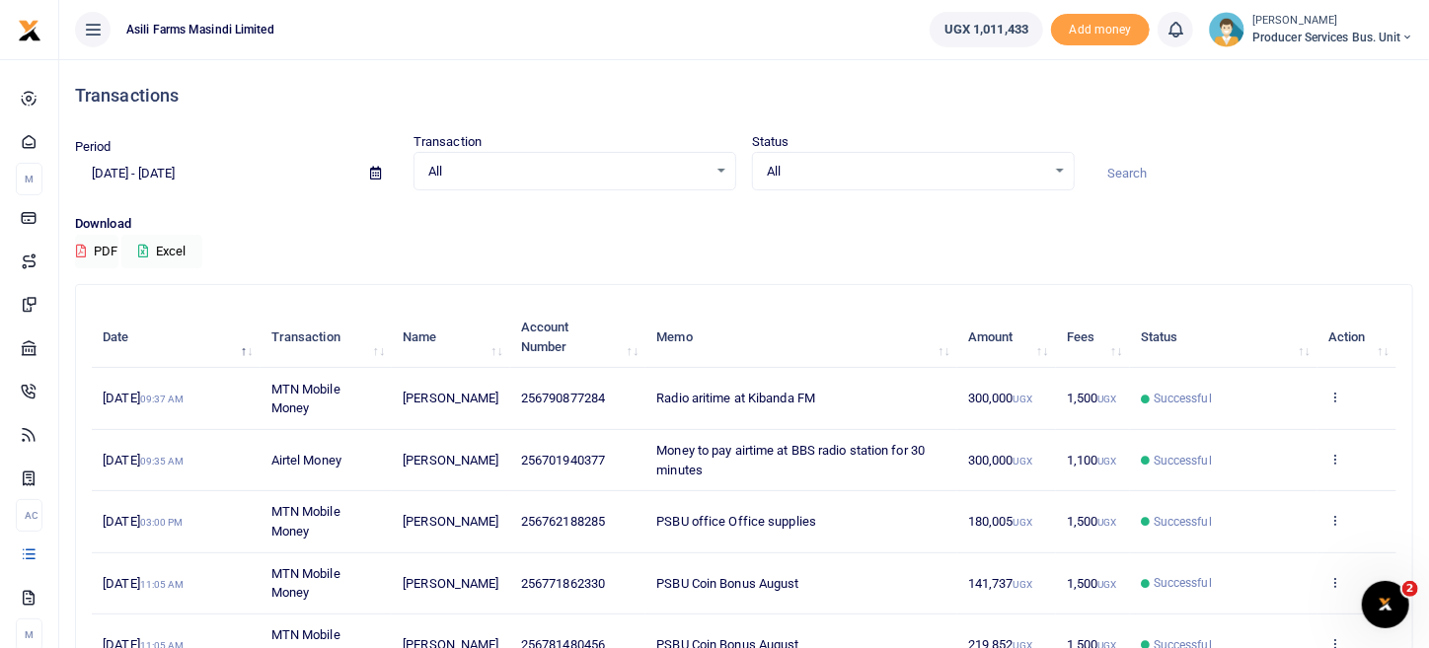
scroll to position [0, 0]
